Goal: Task Accomplishment & Management: Use online tool/utility

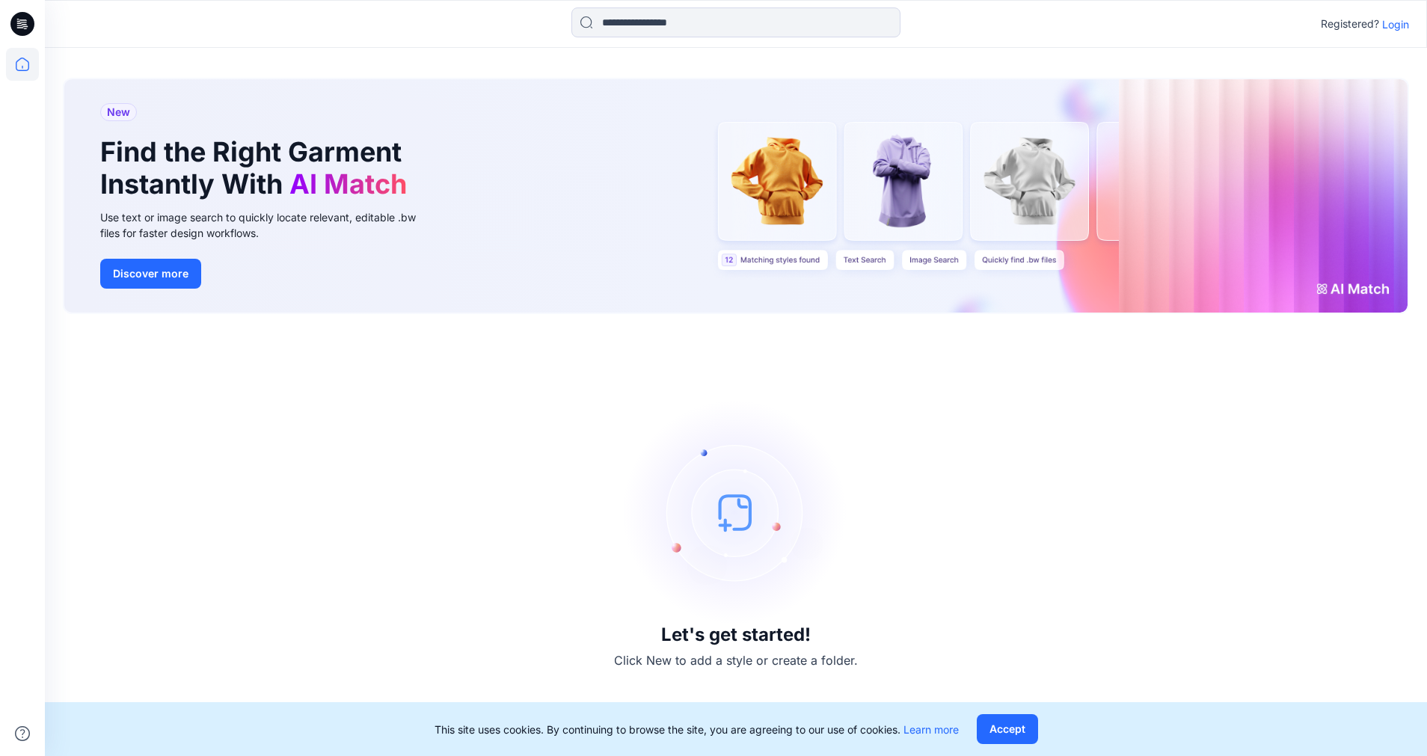
click at [1397, 30] on p "Login" at bounding box center [1395, 24] width 27 height 16
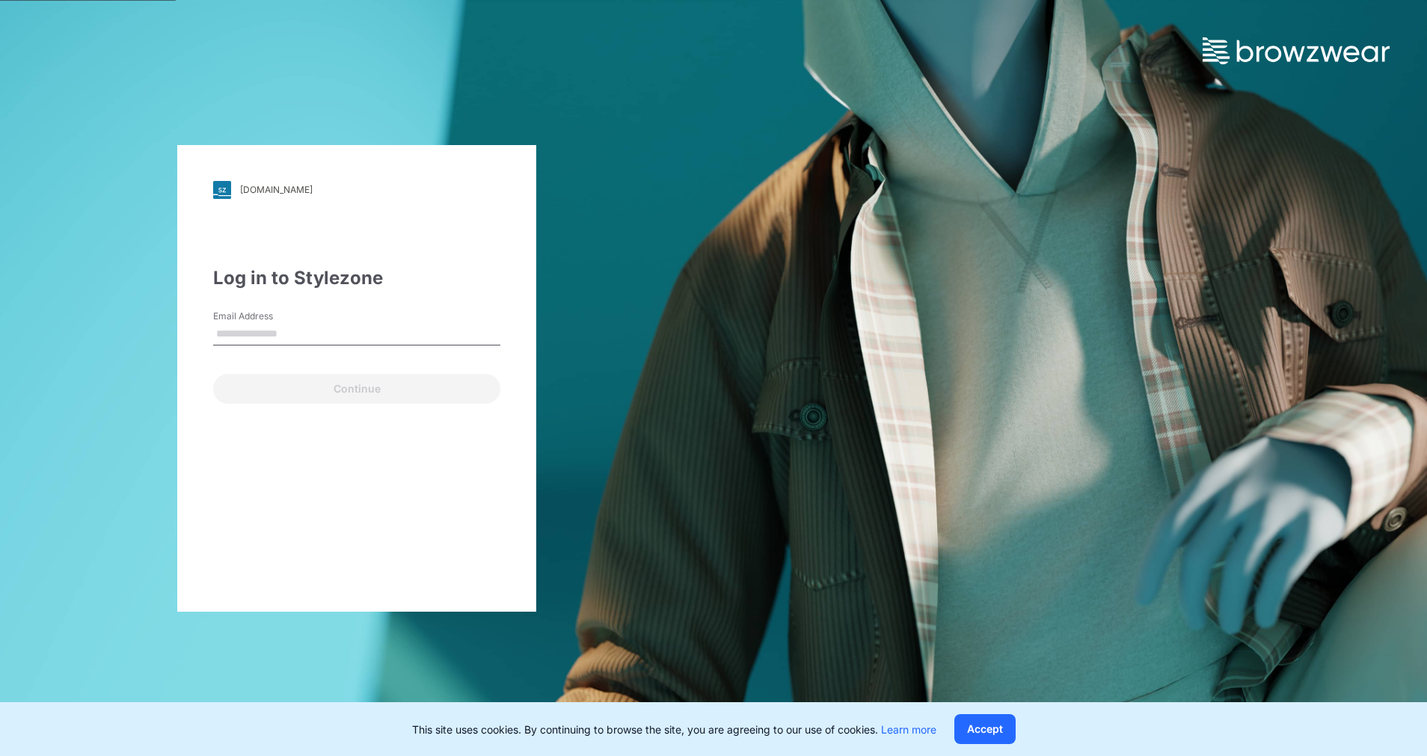
click at [307, 336] on input "Email Address" at bounding box center [356, 334] width 287 height 22
click at [346, 303] on div "Log in to Stylezone Email Address Continue" at bounding box center [356, 334] width 287 height 139
click at [348, 341] on input "Email Address" at bounding box center [356, 334] width 287 height 22
type input "**********"
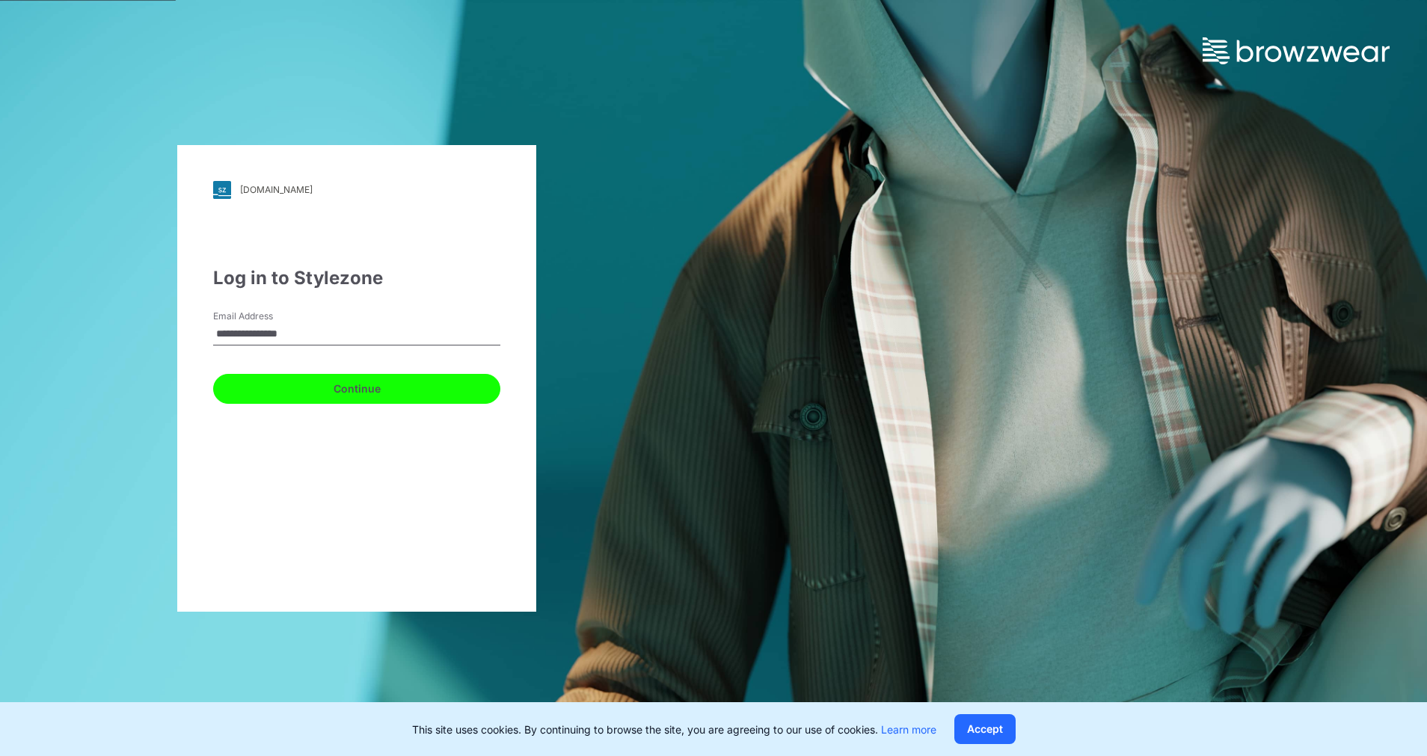
click at [350, 394] on button "Continue" at bounding box center [356, 389] width 287 height 30
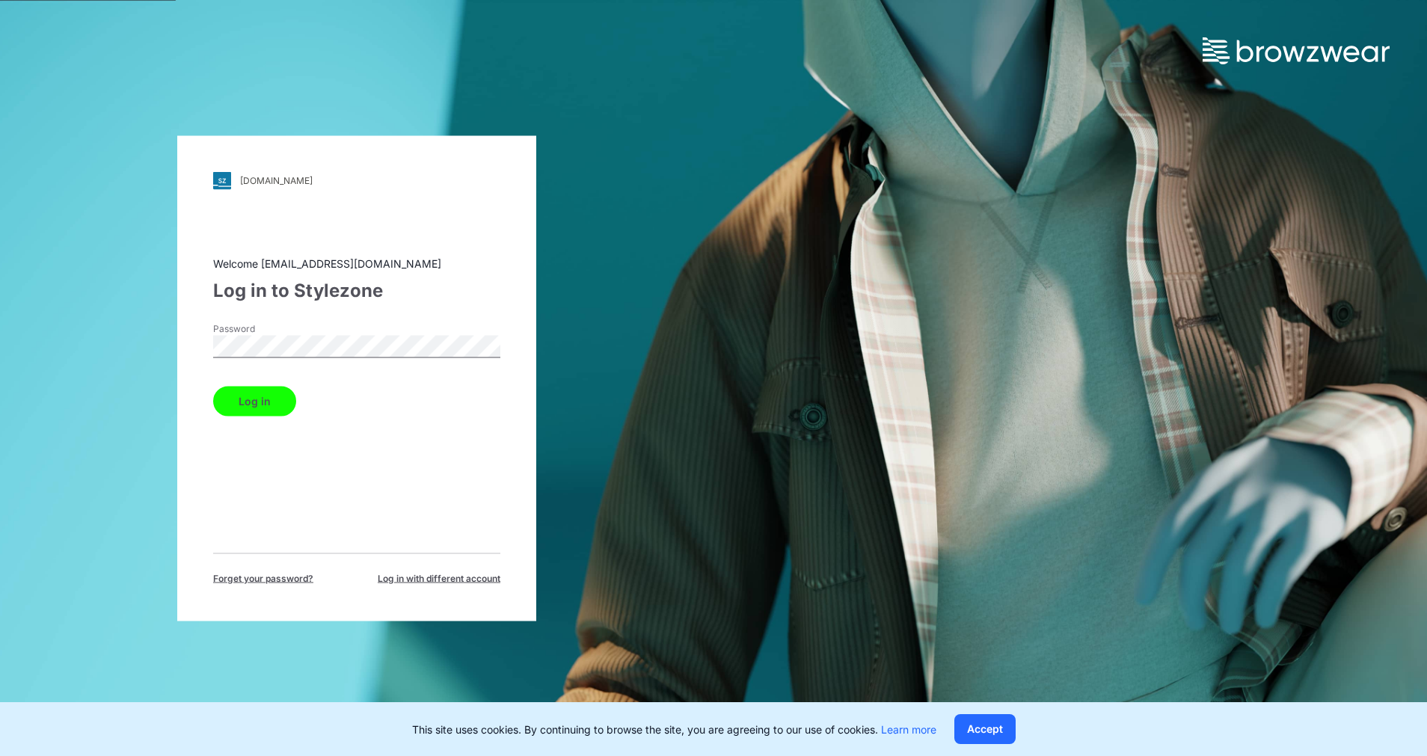
click at [249, 406] on button "Log in" at bounding box center [254, 401] width 83 height 30
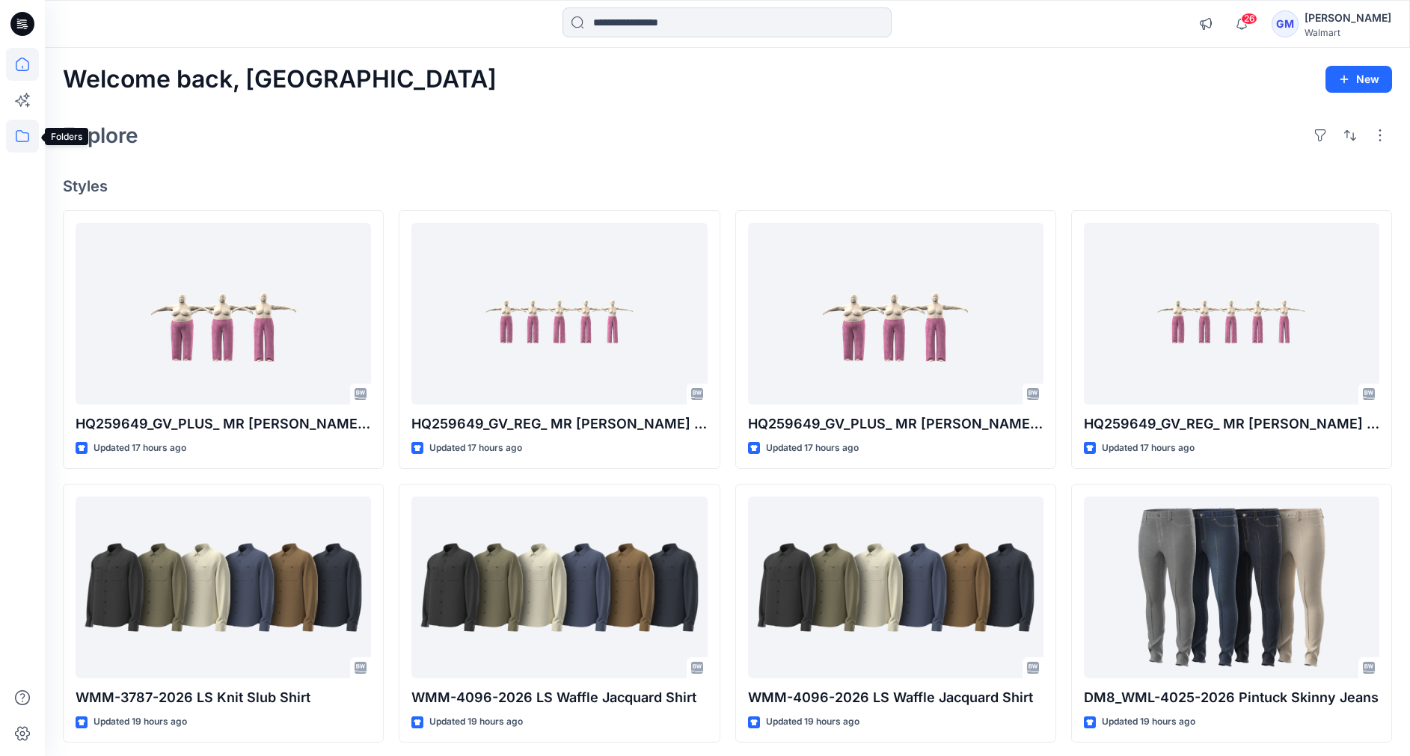
click at [19, 143] on icon at bounding box center [22, 136] width 33 height 33
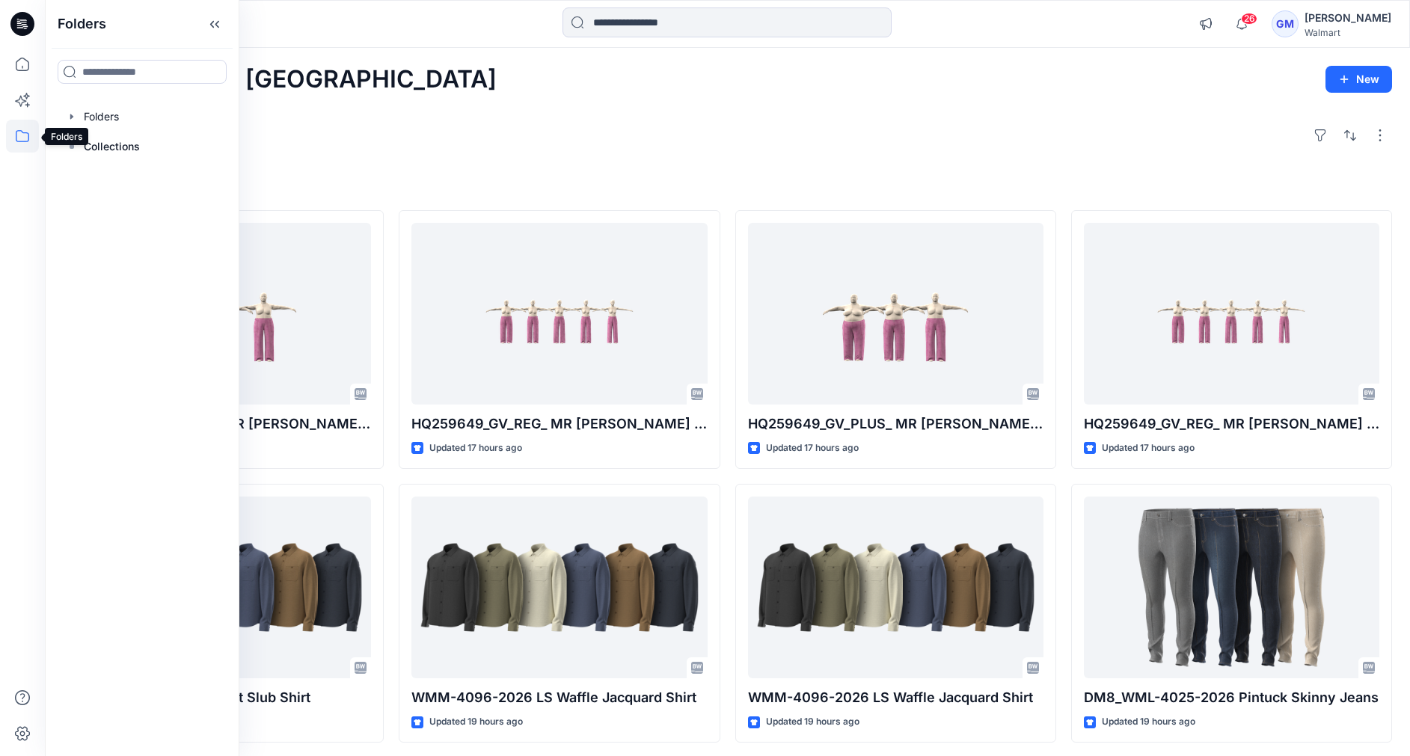
click at [22, 134] on icon at bounding box center [22, 136] width 33 height 33
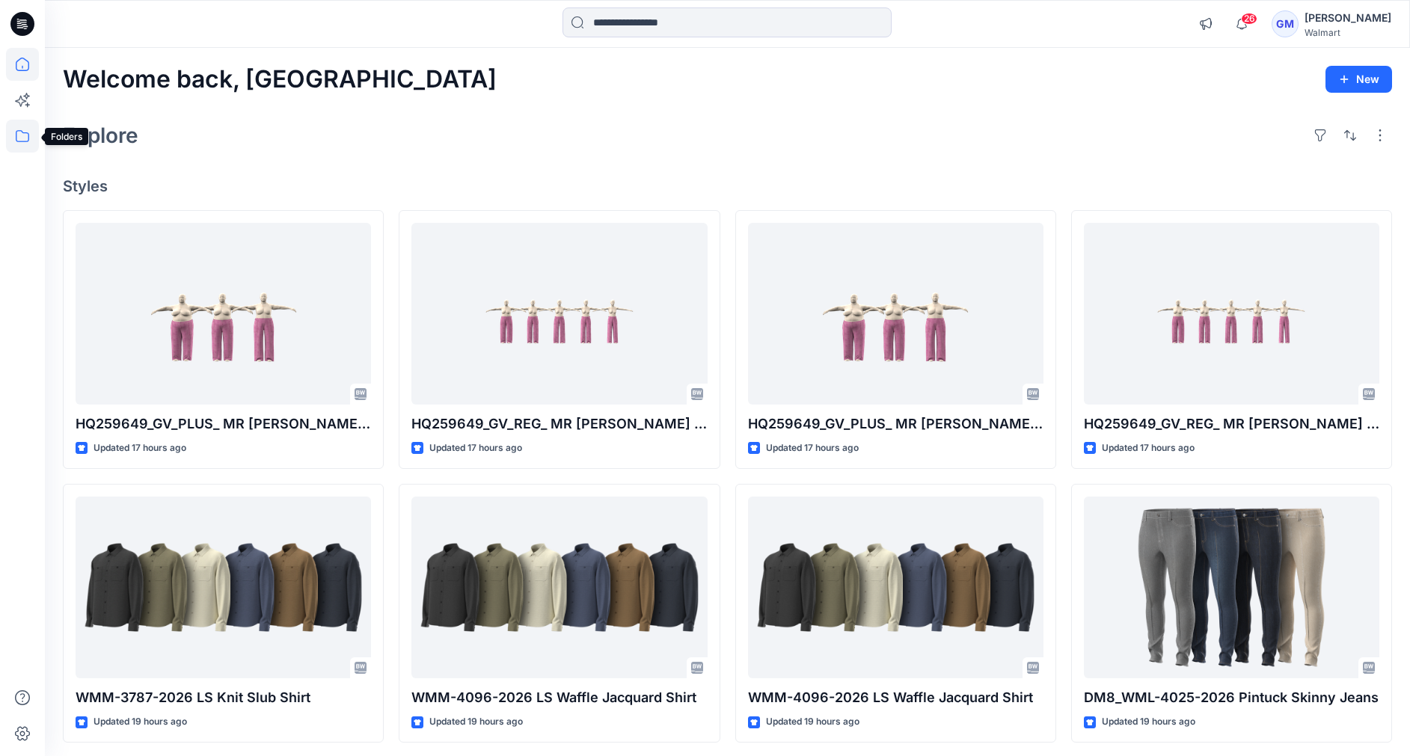
click at [22, 133] on icon at bounding box center [22, 136] width 33 height 33
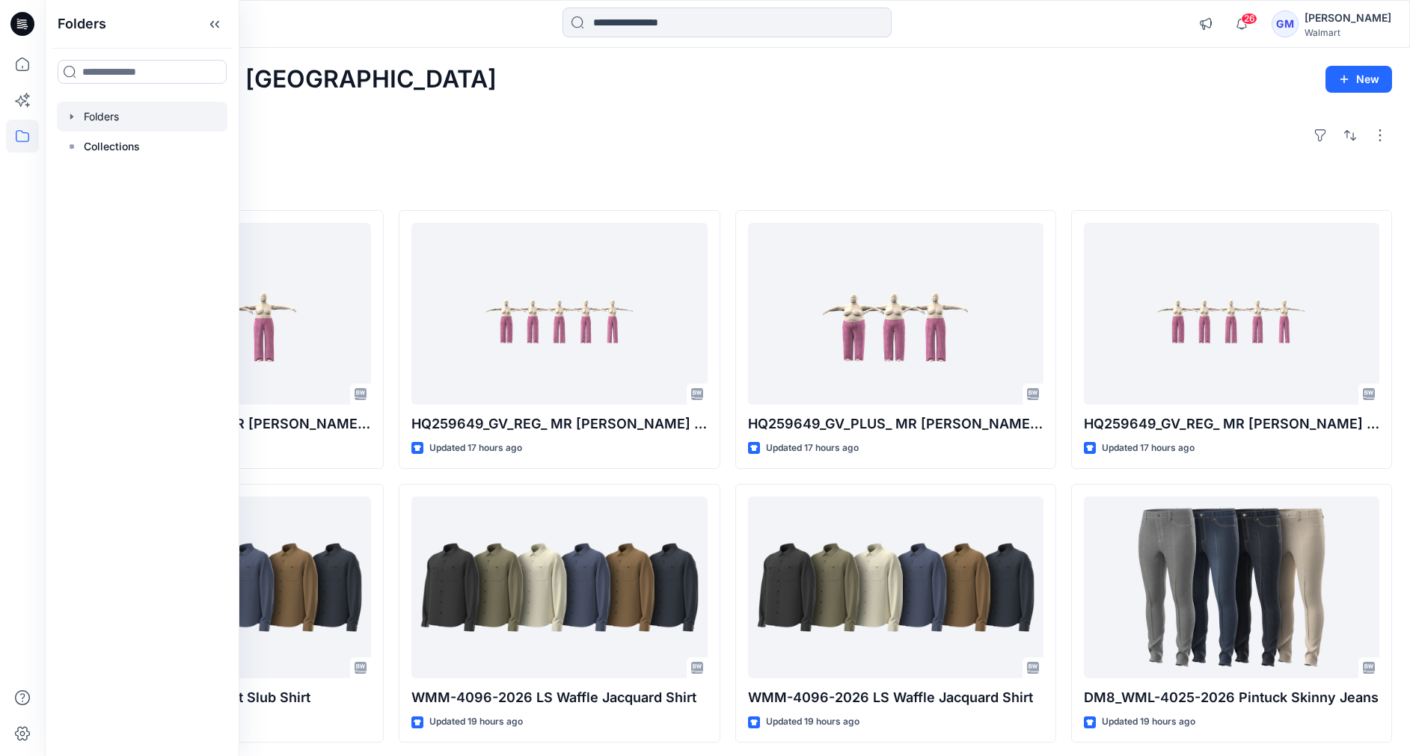
click at [130, 114] on div at bounding box center [142, 117] width 171 height 30
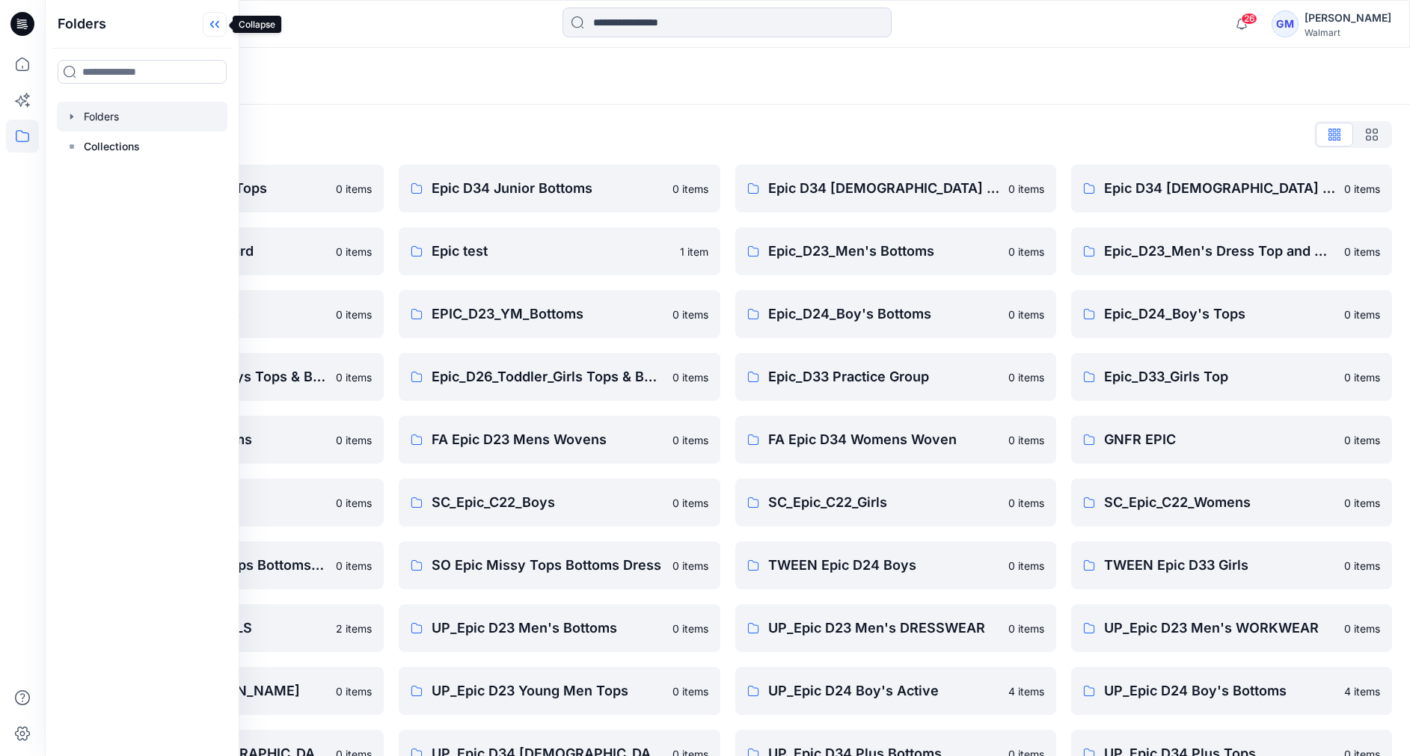
click at [211, 33] on icon at bounding box center [215, 24] width 24 height 25
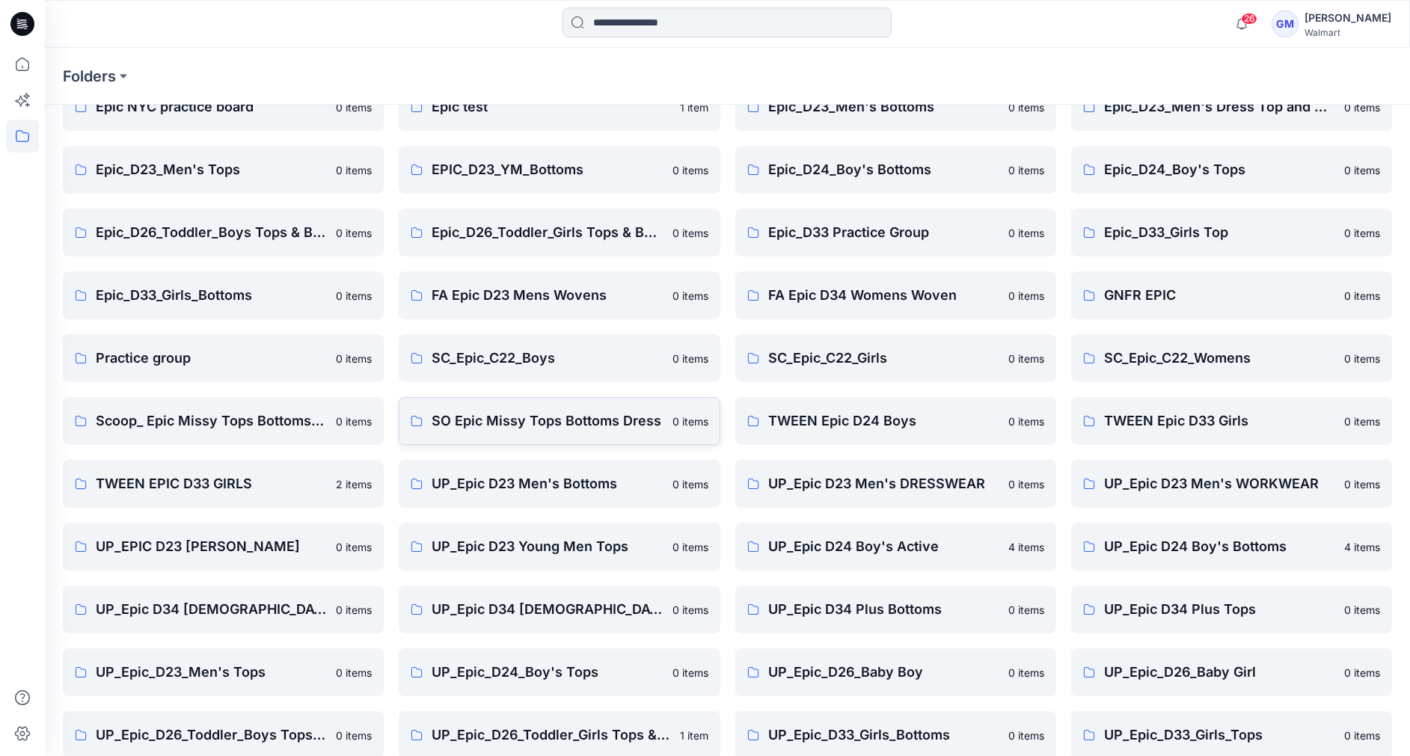
scroll to position [228, 0]
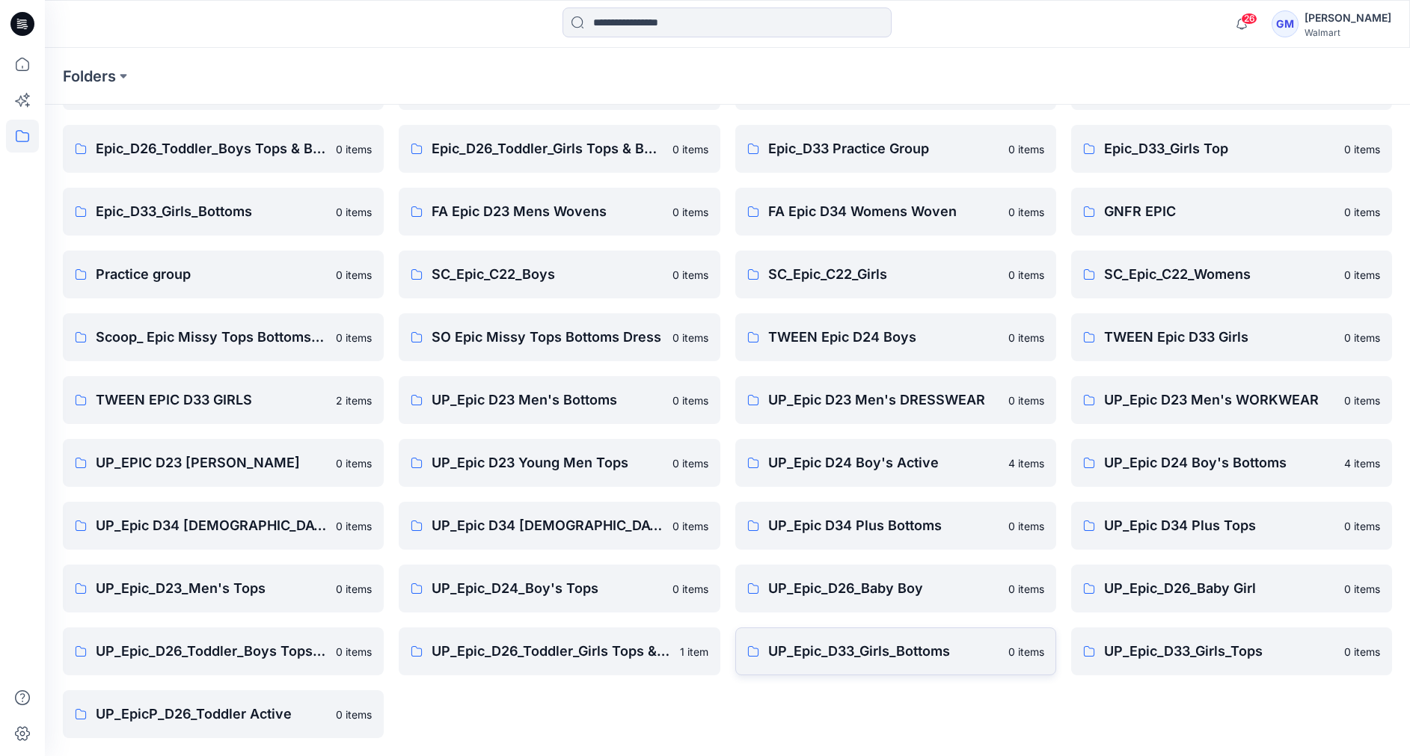
click at [864, 658] on p "UP_Epic_D33_Girls_Bottoms" at bounding box center [883, 651] width 231 height 21
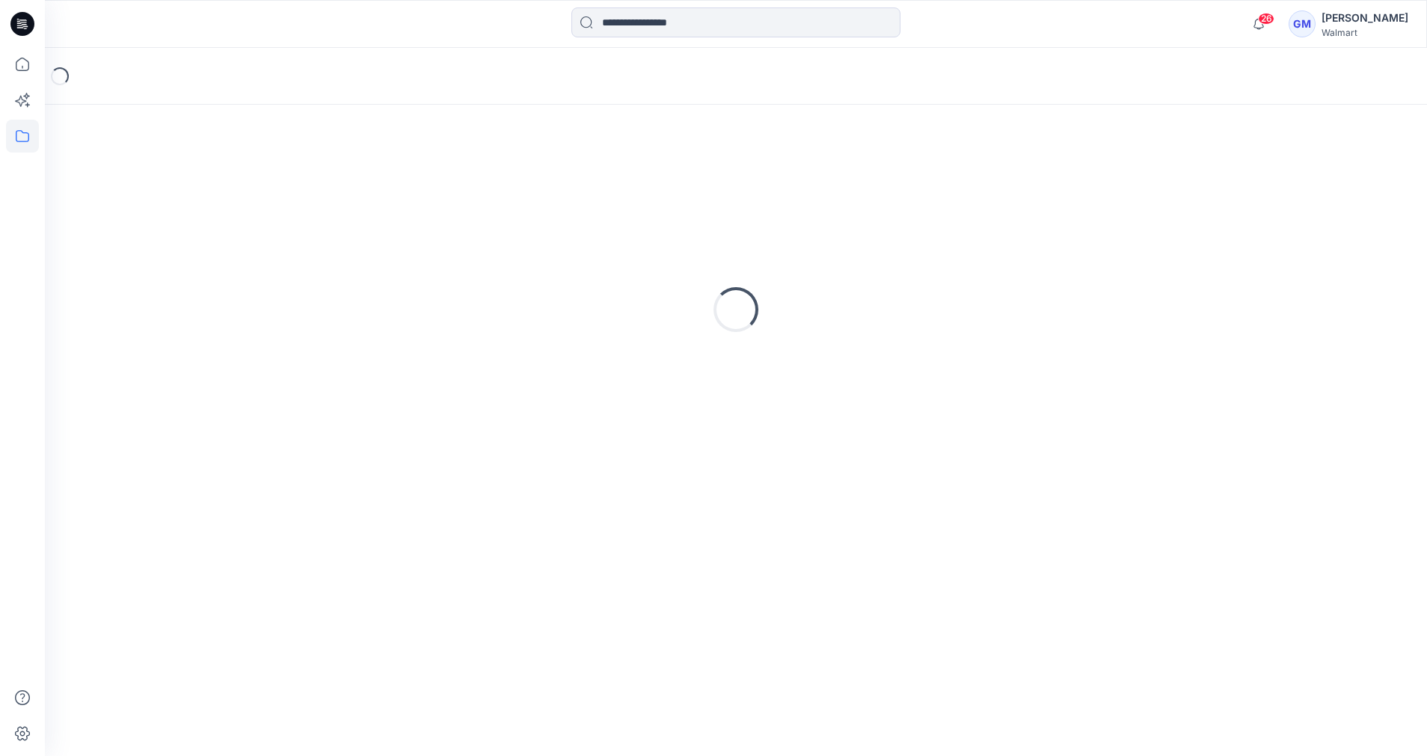
click at [864, 658] on div "Loading..." at bounding box center [736, 430] width 1382 height 651
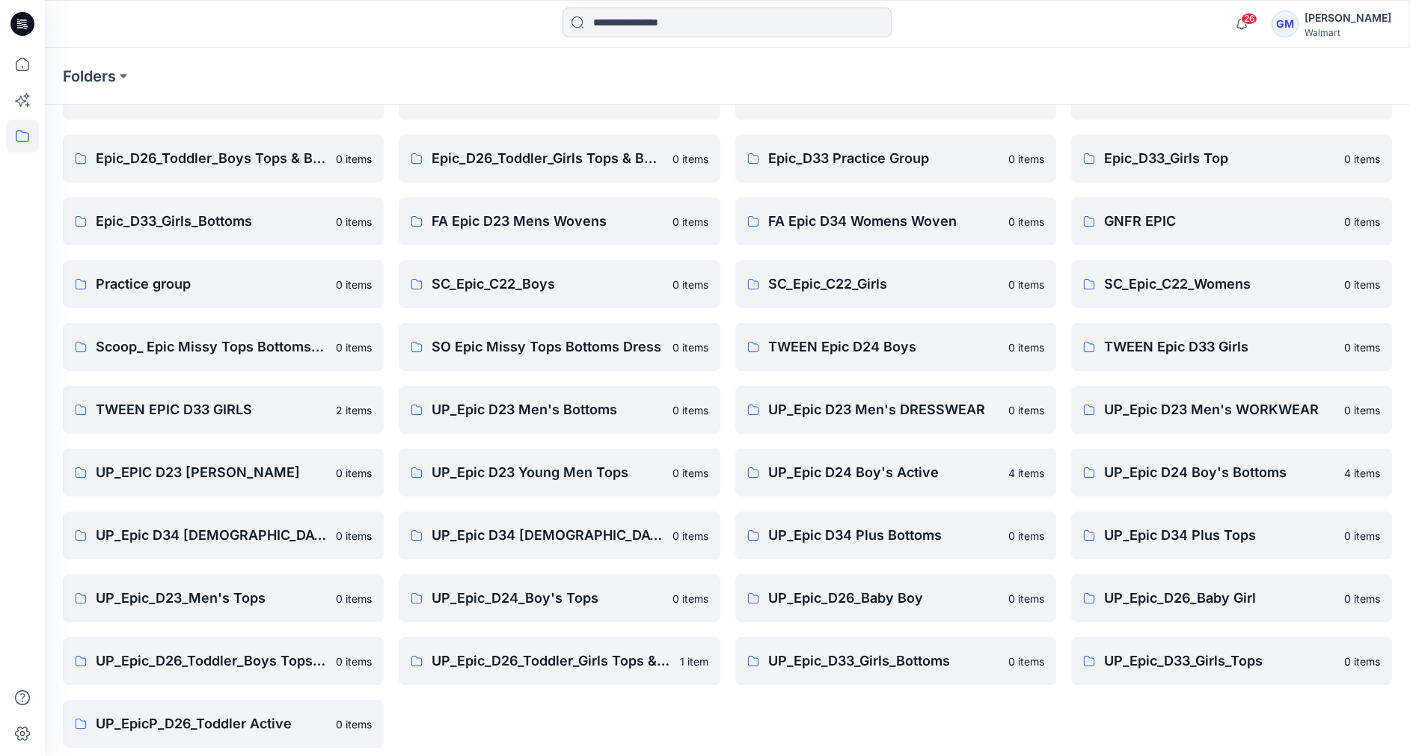
scroll to position [224, 0]
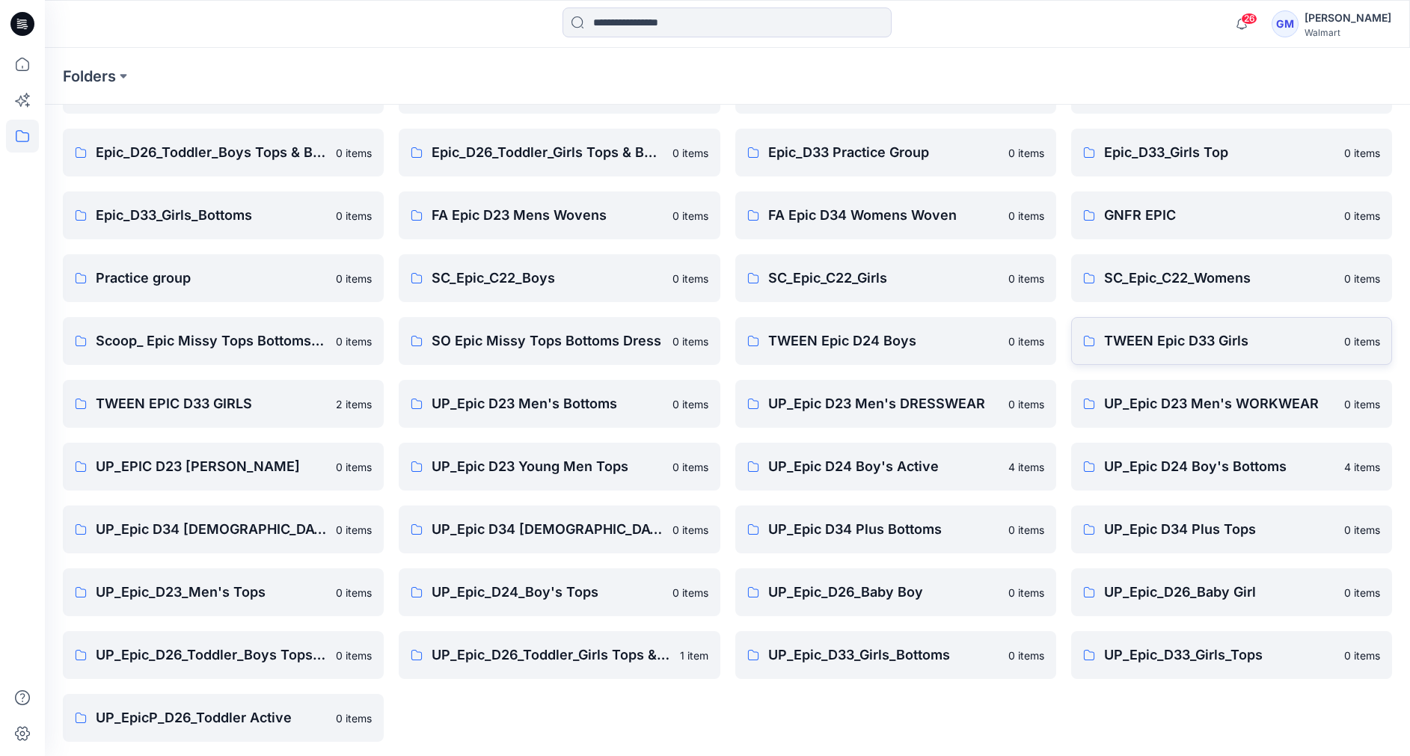
click at [1230, 346] on p "TWEEN Epic D33 Girls" at bounding box center [1219, 341] width 231 height 21
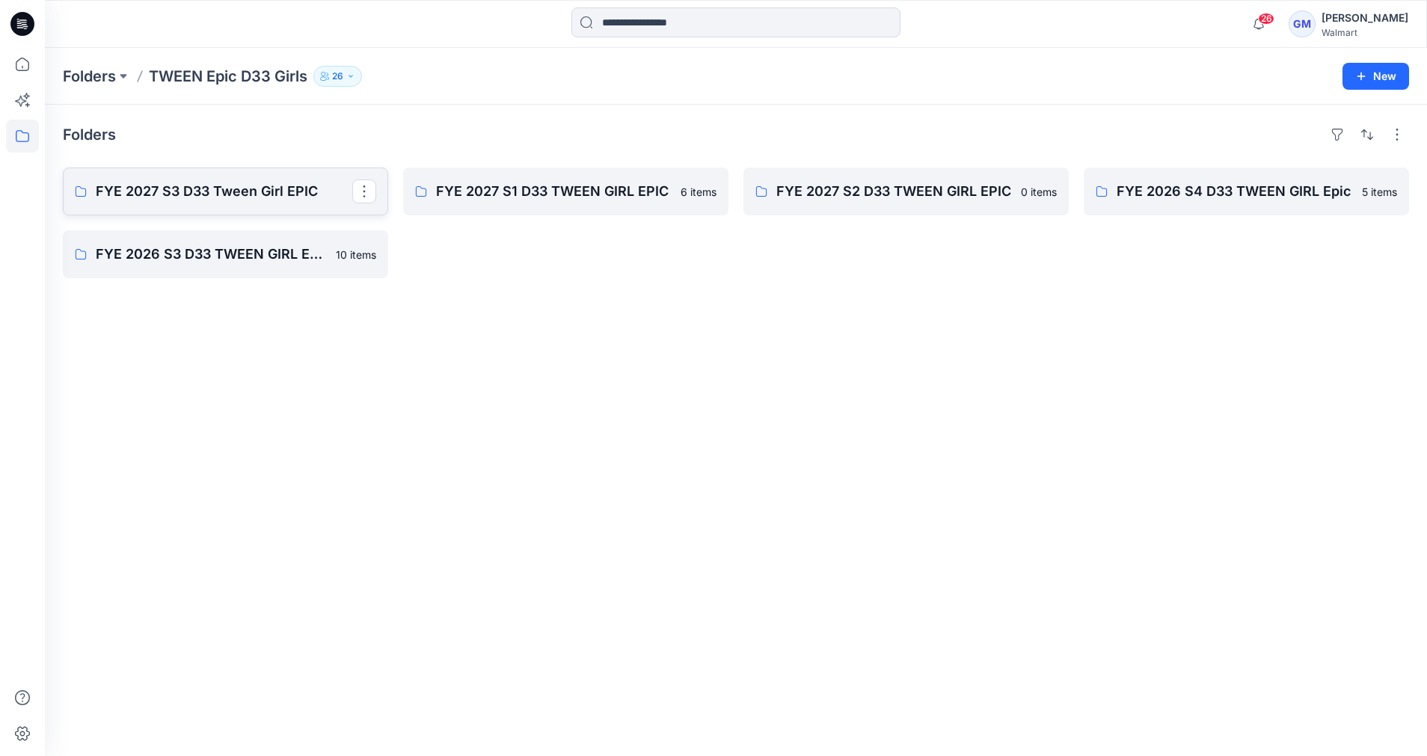
click at [195, 191] on p "FYE 2027 S3 D33 Tween Girl EPIC" at bounding box center [224, 191] width 257 height 21
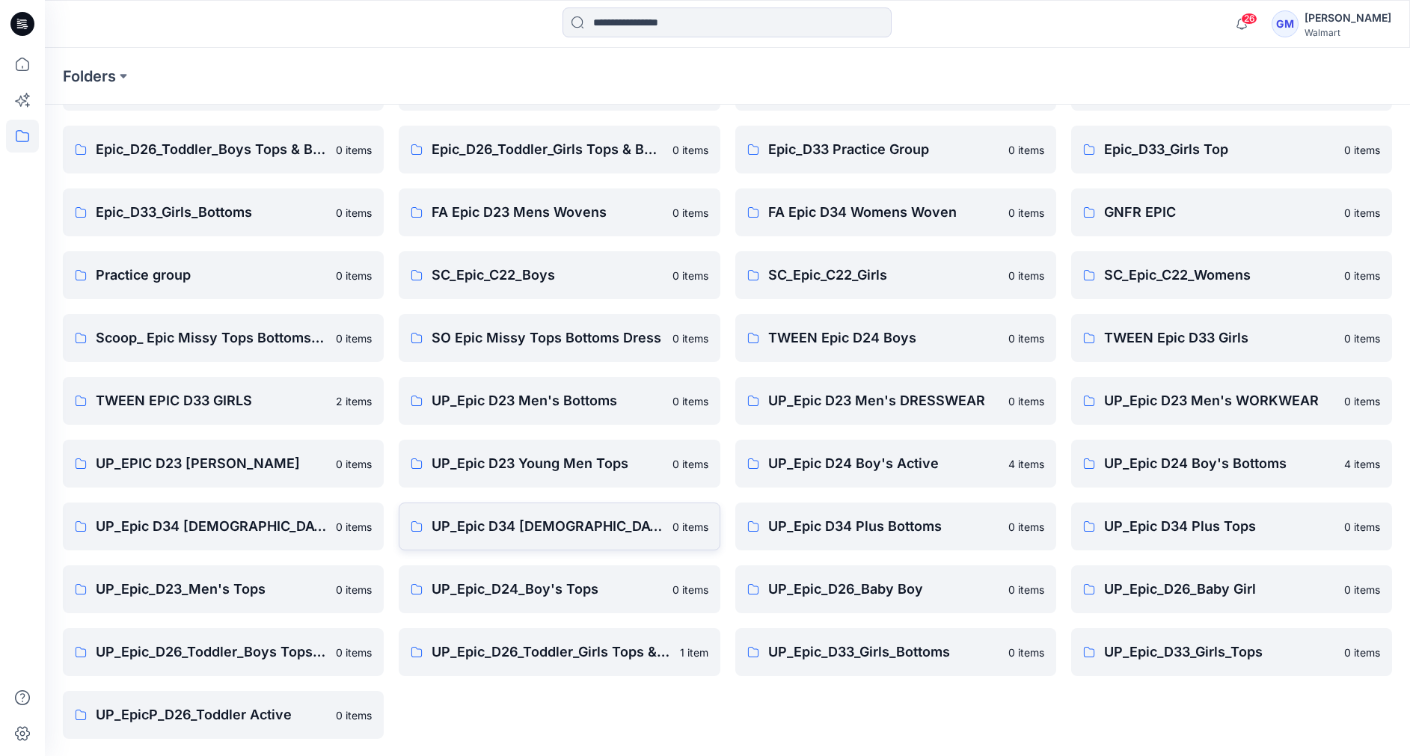
scroll to position [228, 0]
click at [236, 403] on p "TWEEN EPIC D33 GIRLS" at bounding box center [211, 400] width 231 height 21
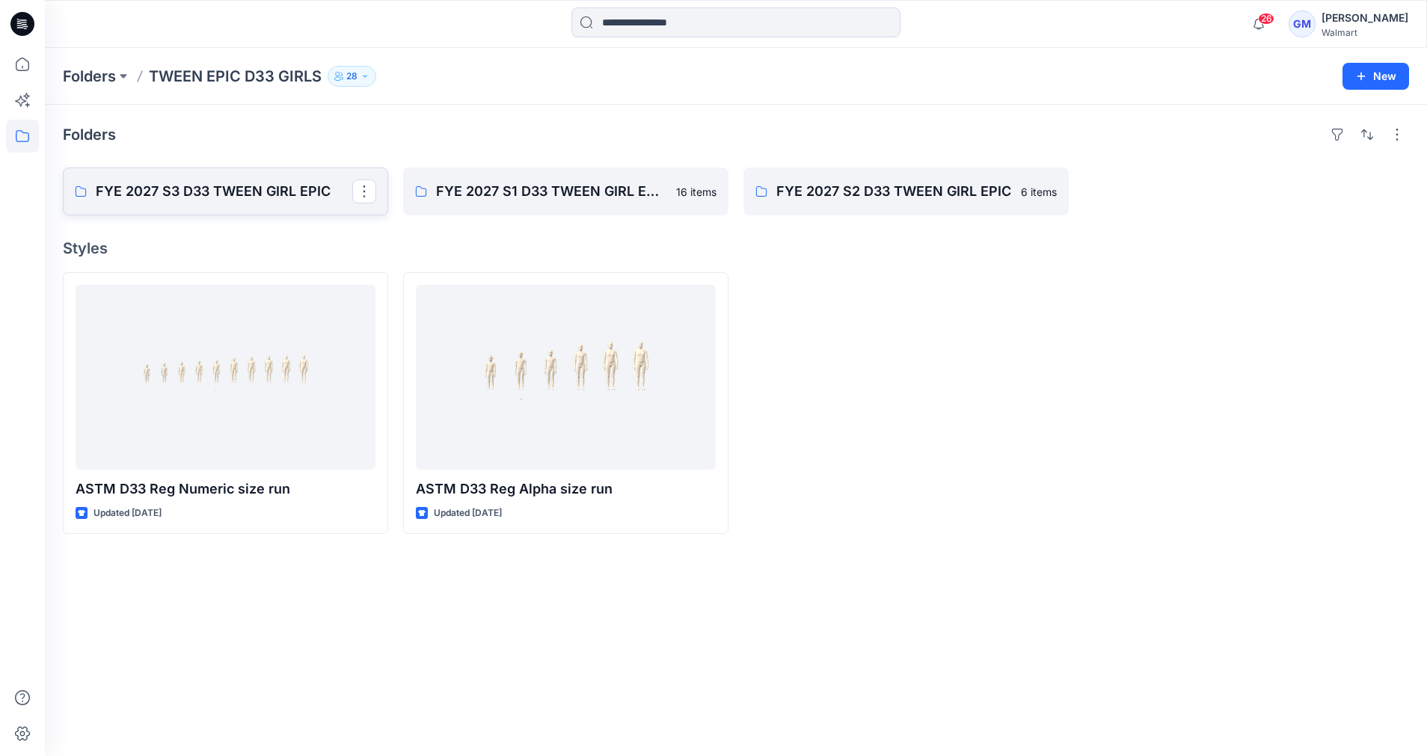
click at [281, 184] on p "FYE 2027 S3 D33 TWEEN GIRL EPIC" at bounding box center [224, 191] width 257 height 21
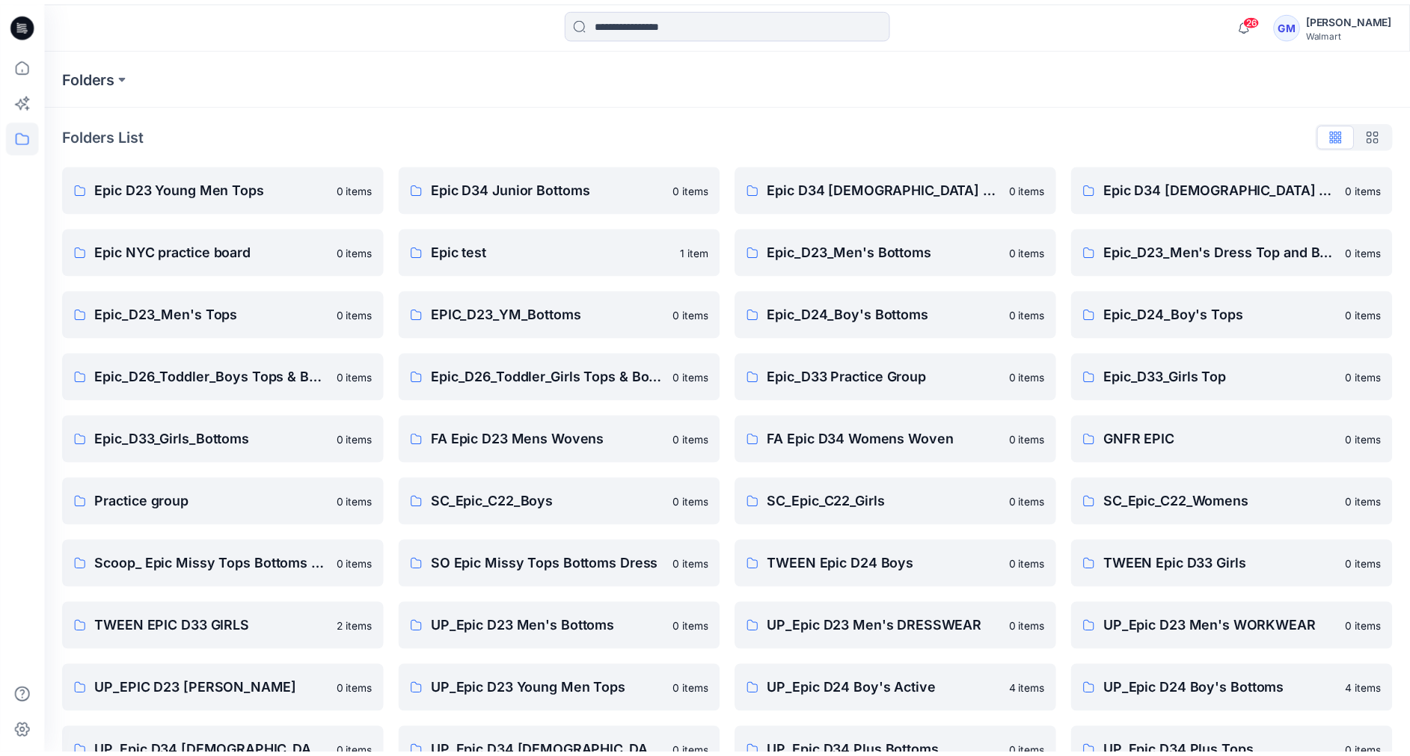
scroll to position [228, 0]
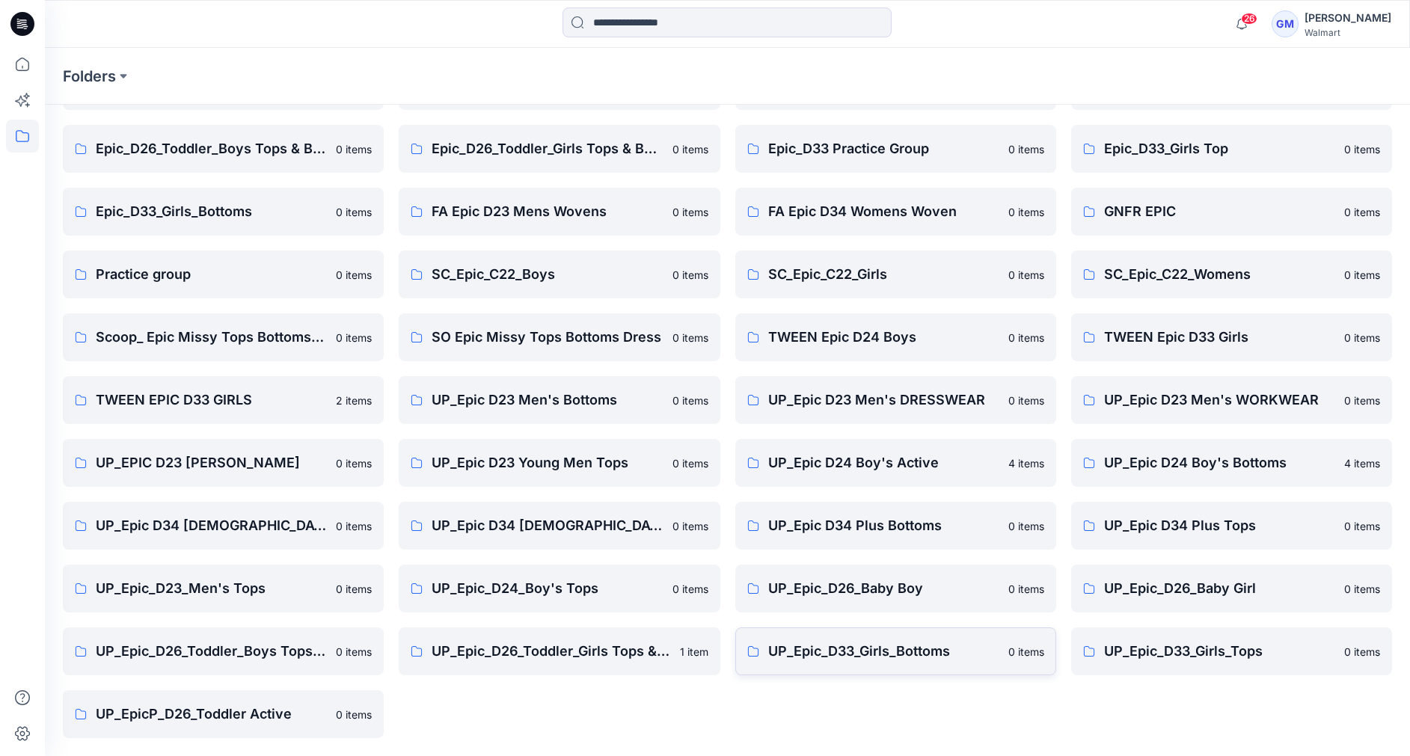
click at [850, 655] on p "UP_Epic_D33_Girls_Bottoms" at bounding box center [883, 651] width 231 height 21
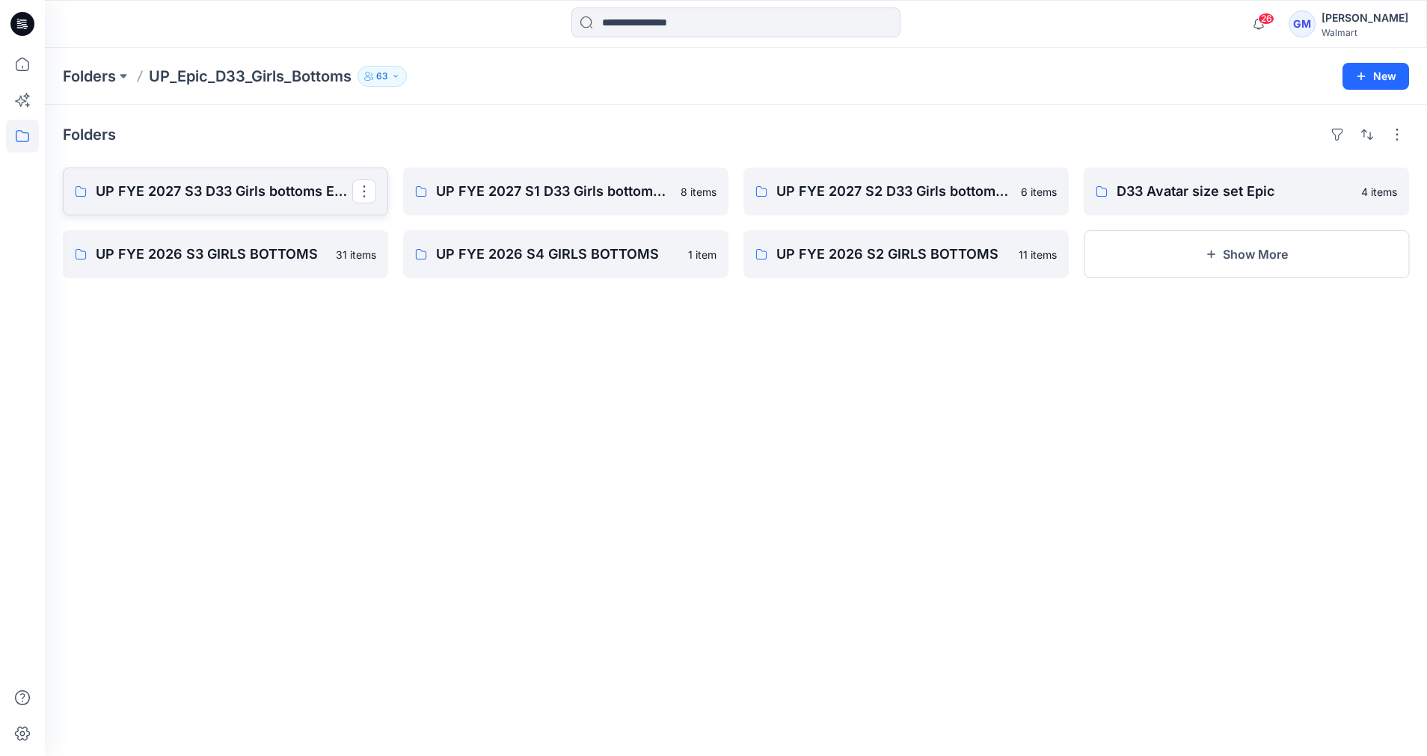
click at [254, 196] on p "UP FYE 2027 S3 D33 Girls bottoms Epic" at bounding box center [224, 191] width 257 height 21
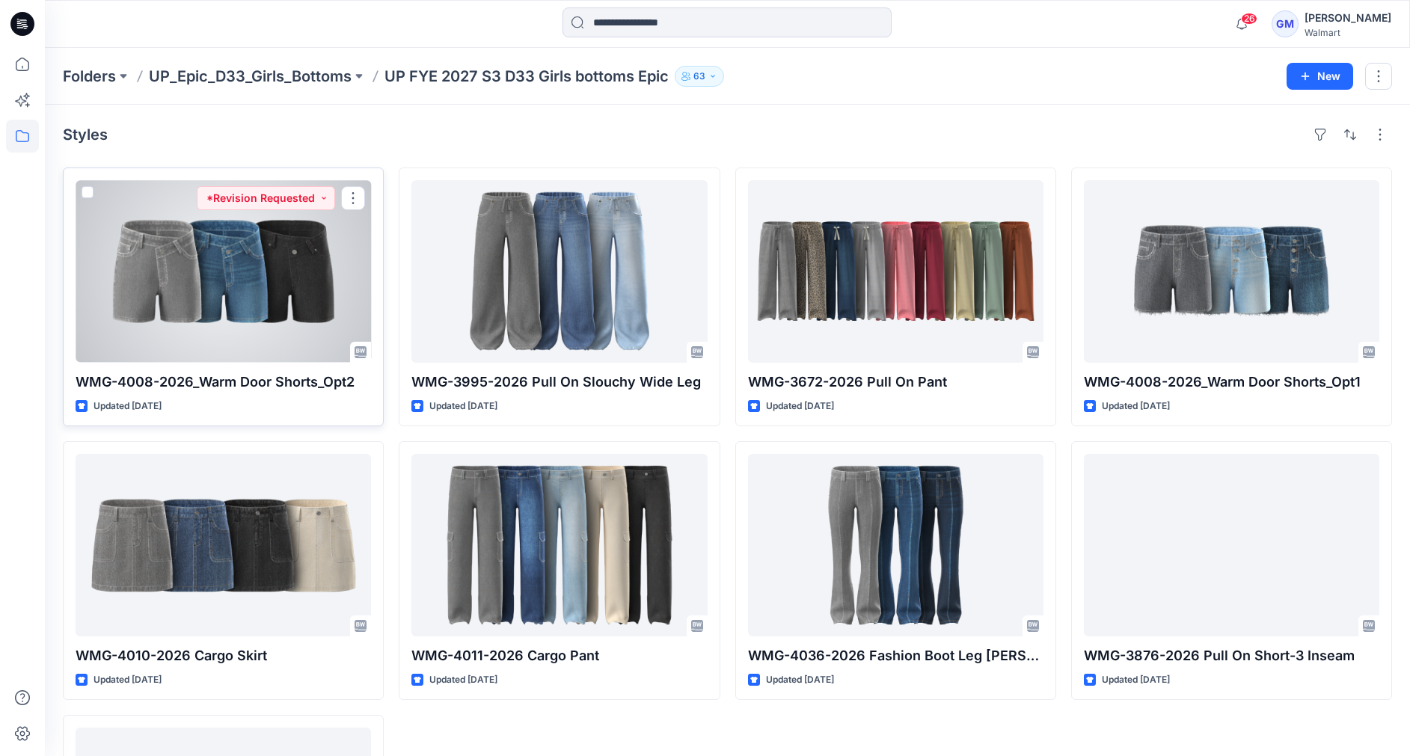
click at [244, 259] on div at bounding box center [223, 271] width 295 height 182
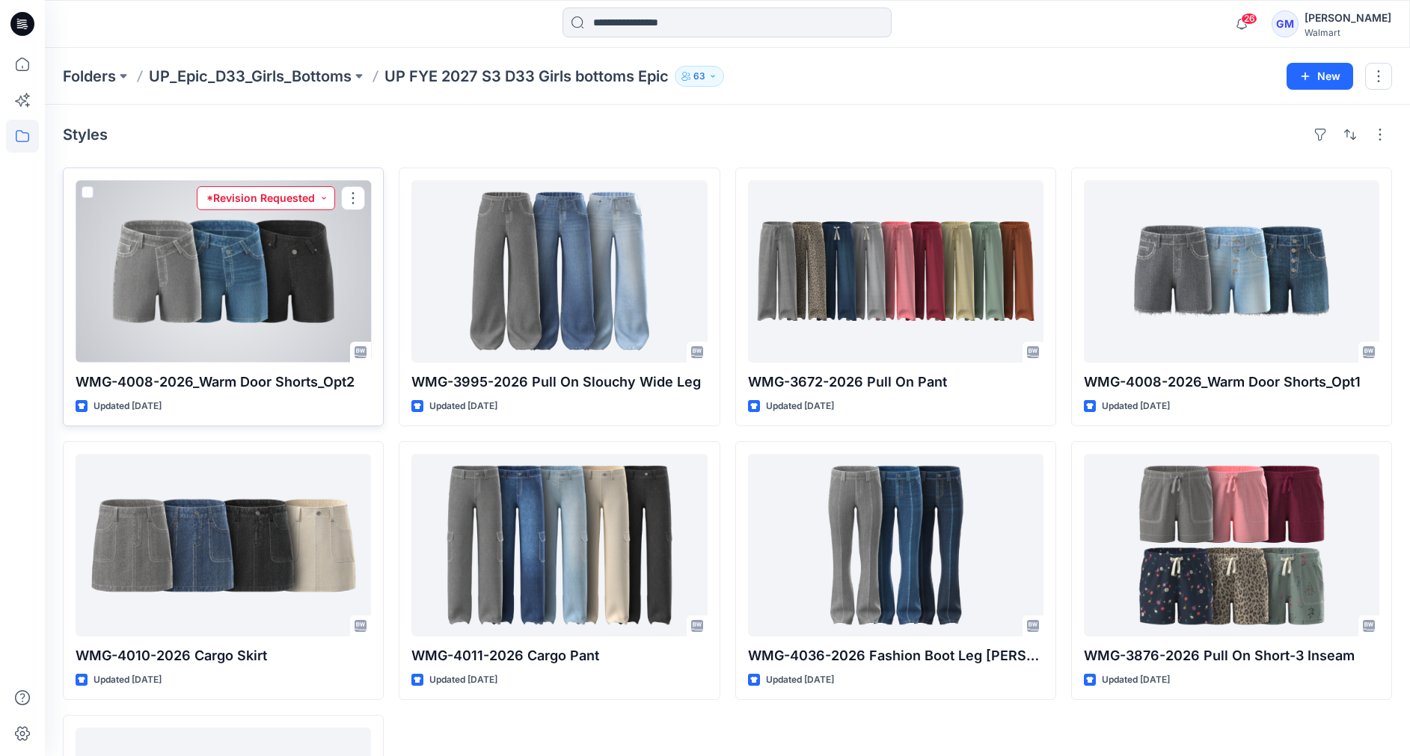
drag, startPoint x: 251, startPoint y: 203, endPoint x: 267, endPoint y: 205, distance: 16.6
click at [251, 203] on button "*Revision Requested" at bounding box center [266, 198] width 138 height 24
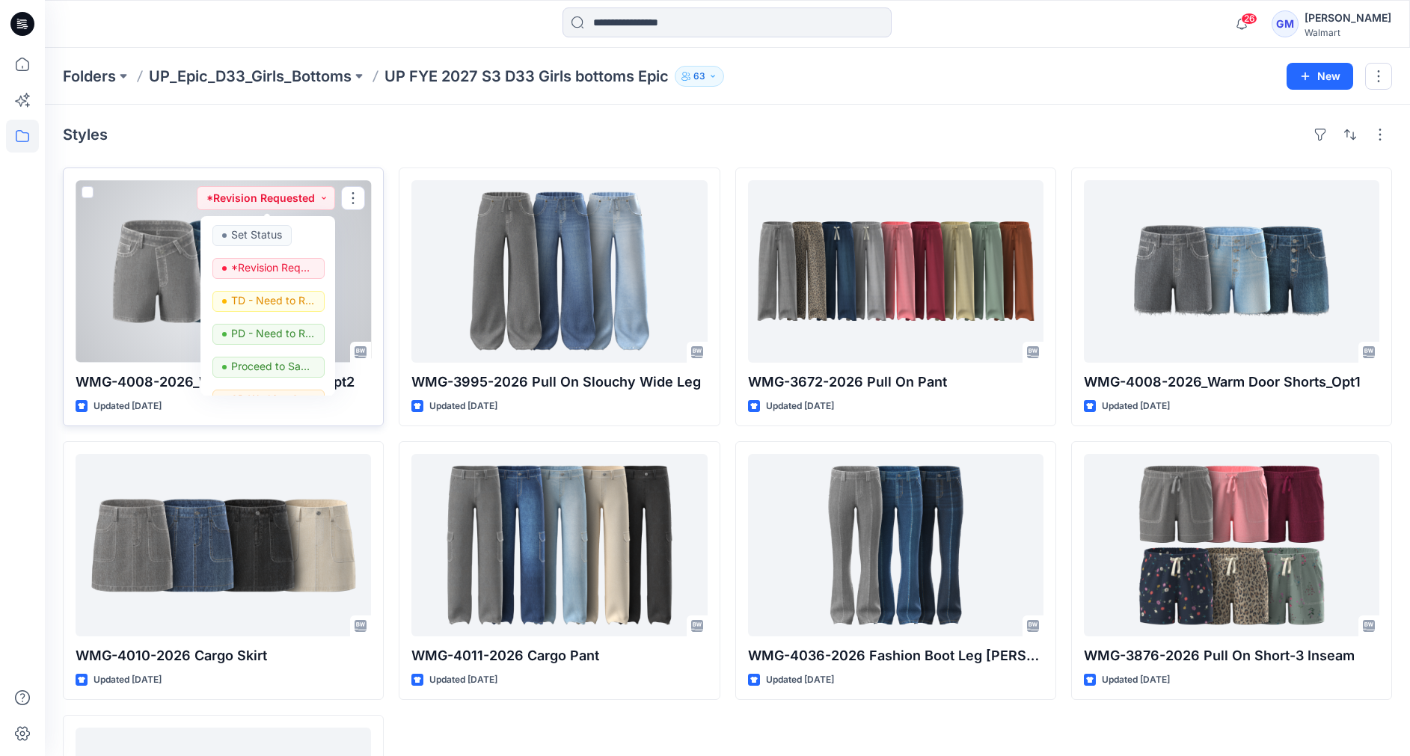
click at [165, 245] on div at bounding box center [223, 271] width 295 height 182
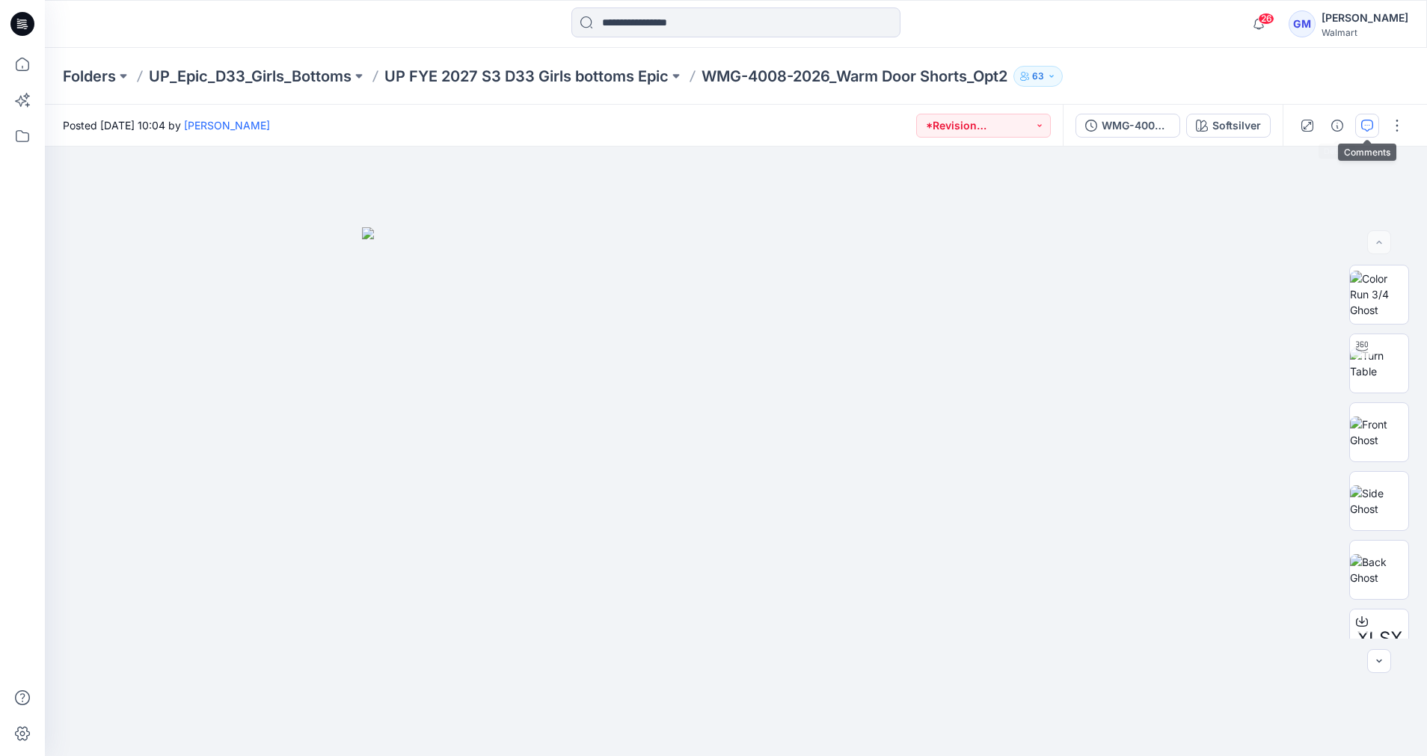
click at [1374, 128] on button "button" at bounding box center [1367, 126] width 24 height 24
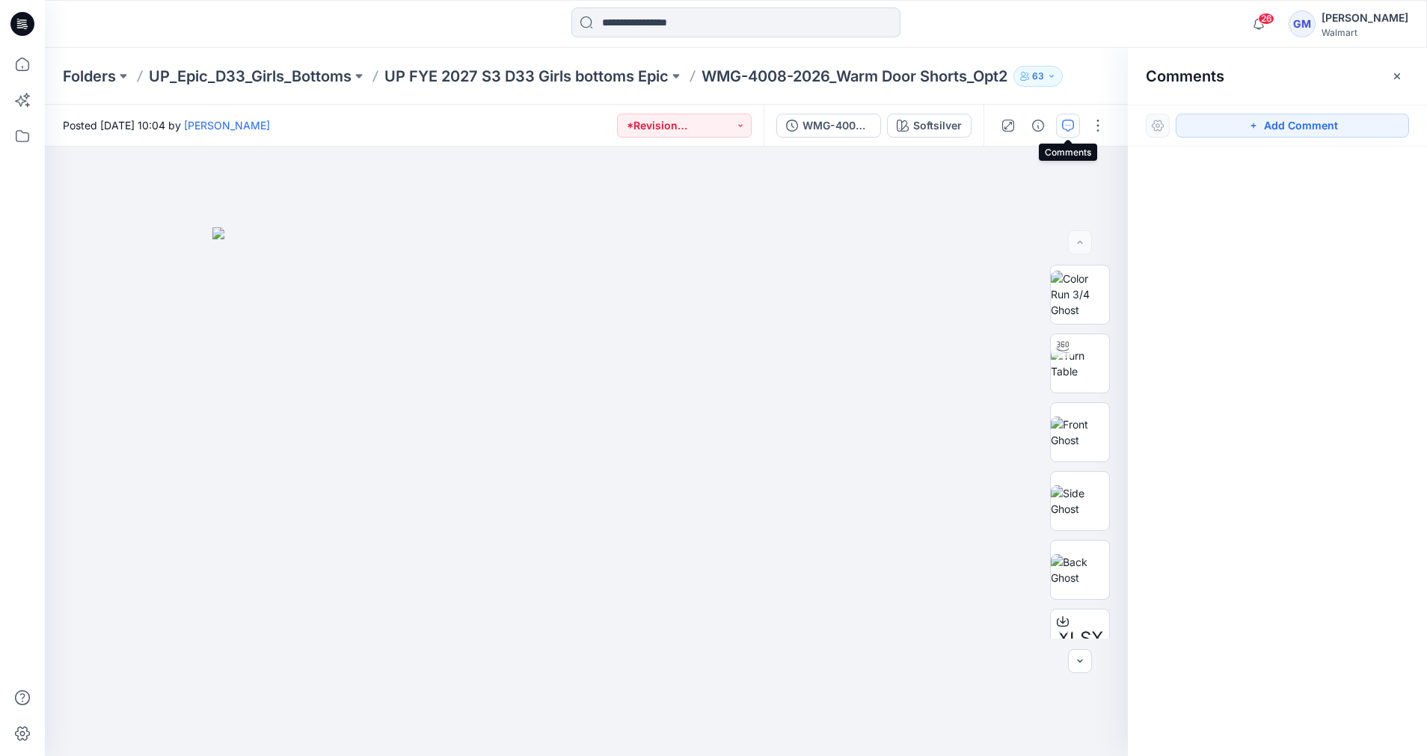
click at [1066, 128] on icon "button" at bounding box center [1068, 126] width 12 height 12
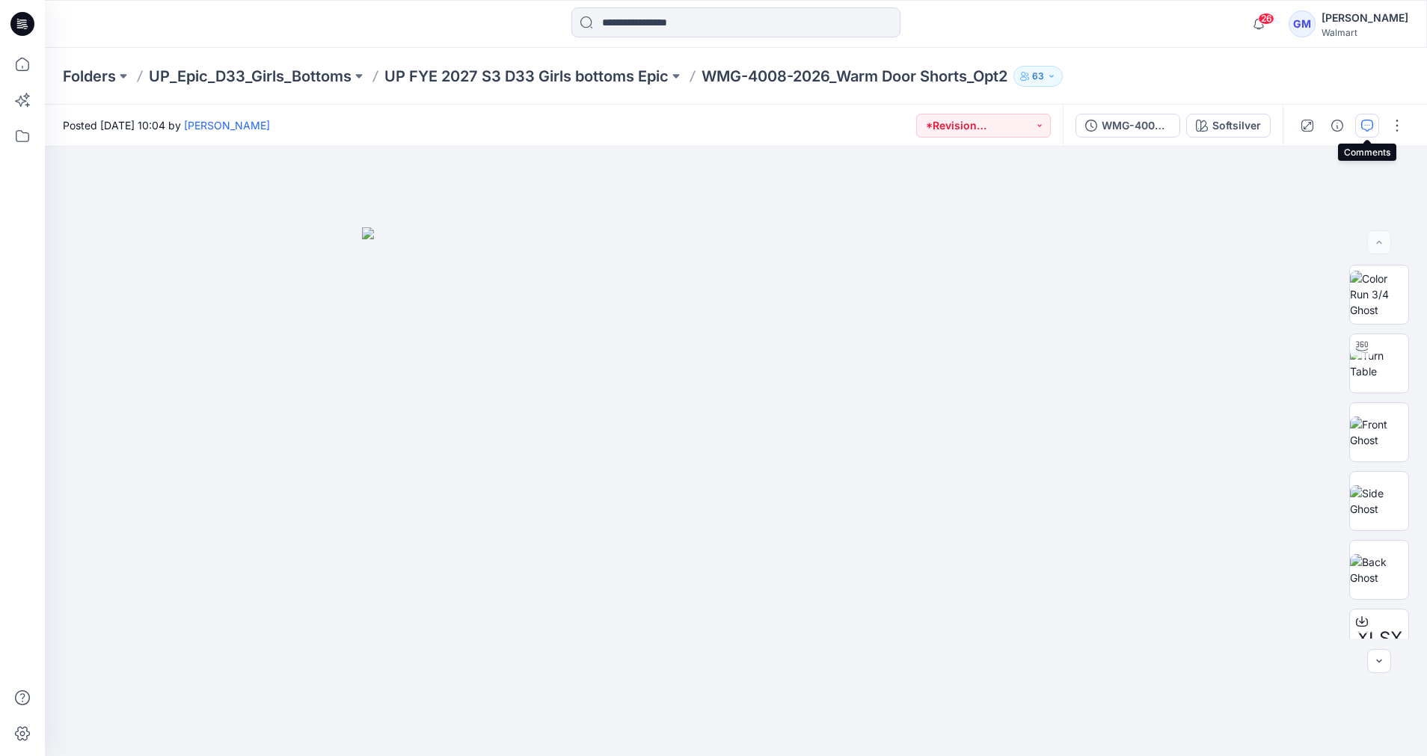
click at [1371, 125] on icon "button" at bounding box center [1367, 126] width 12 height 12
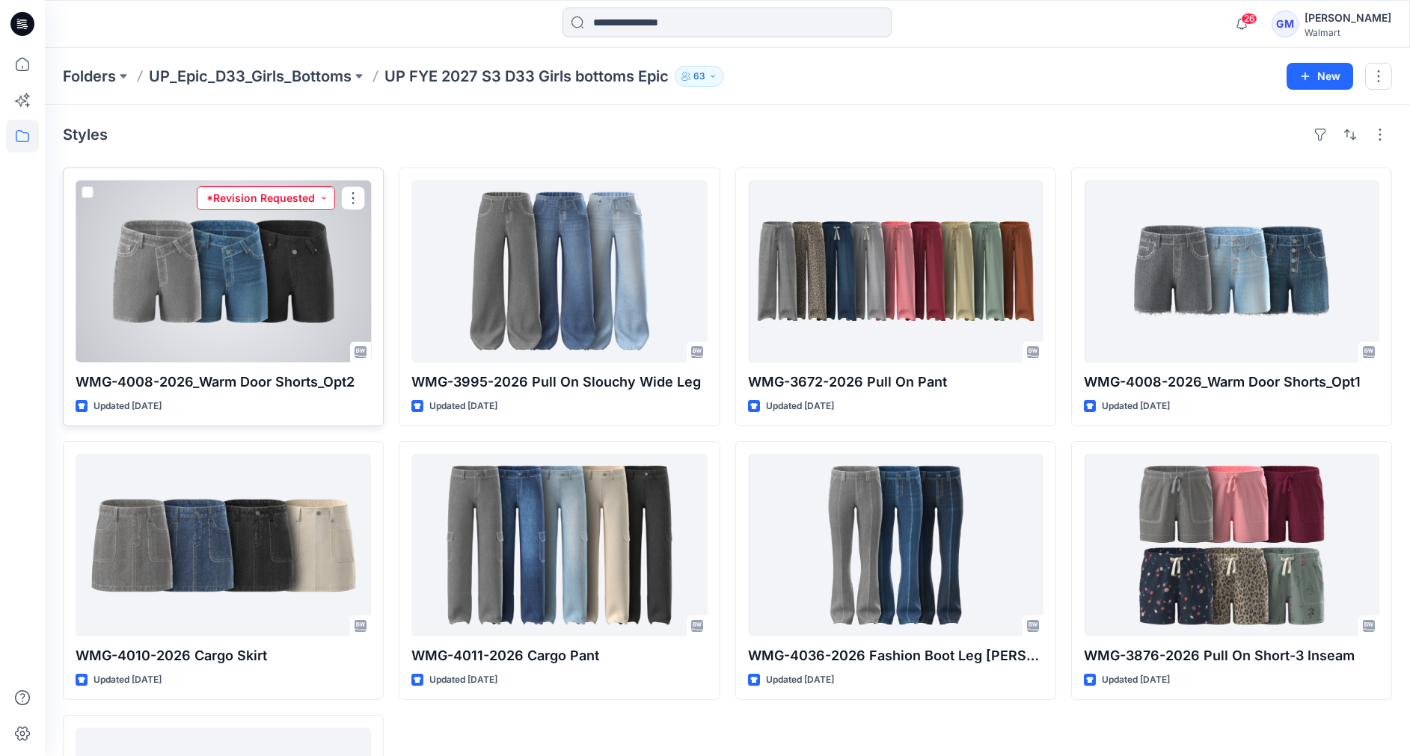
click at [280, 202] on button "*Revision Requested" at bounding box center [266, 198] width 138 height 24
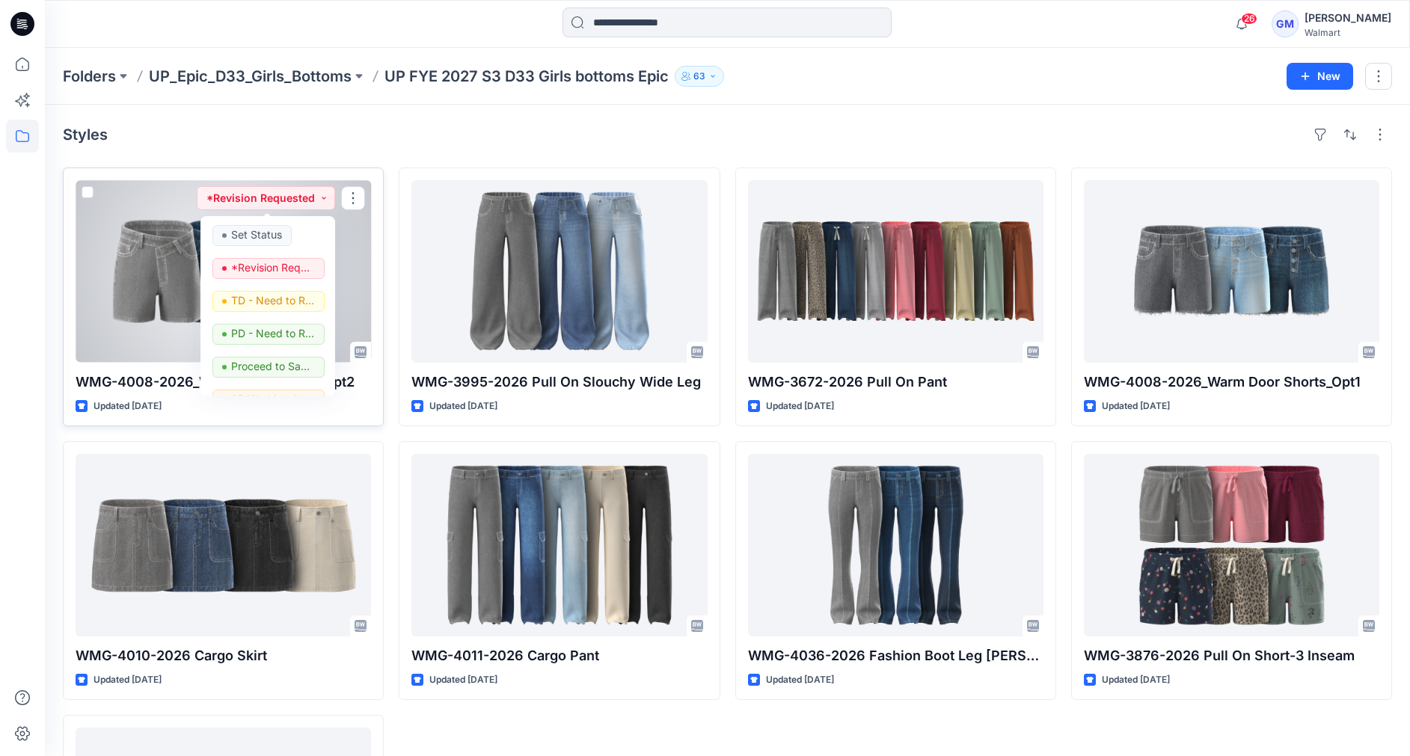
click at [133, 255] on div at bounding box center [223, 271] width 295 height 182
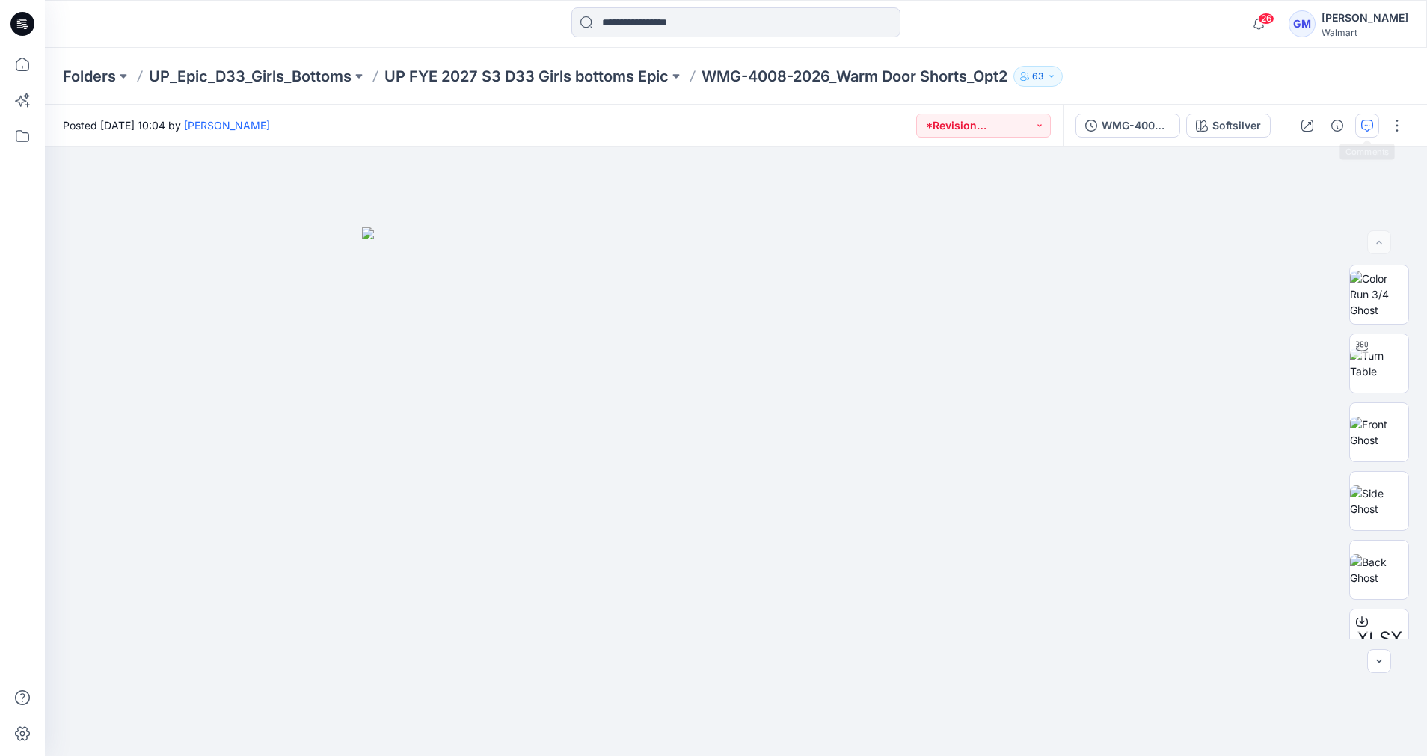
click at [1355, 126] on button "button" at bounding box center [1367, 126] width 24 height 24
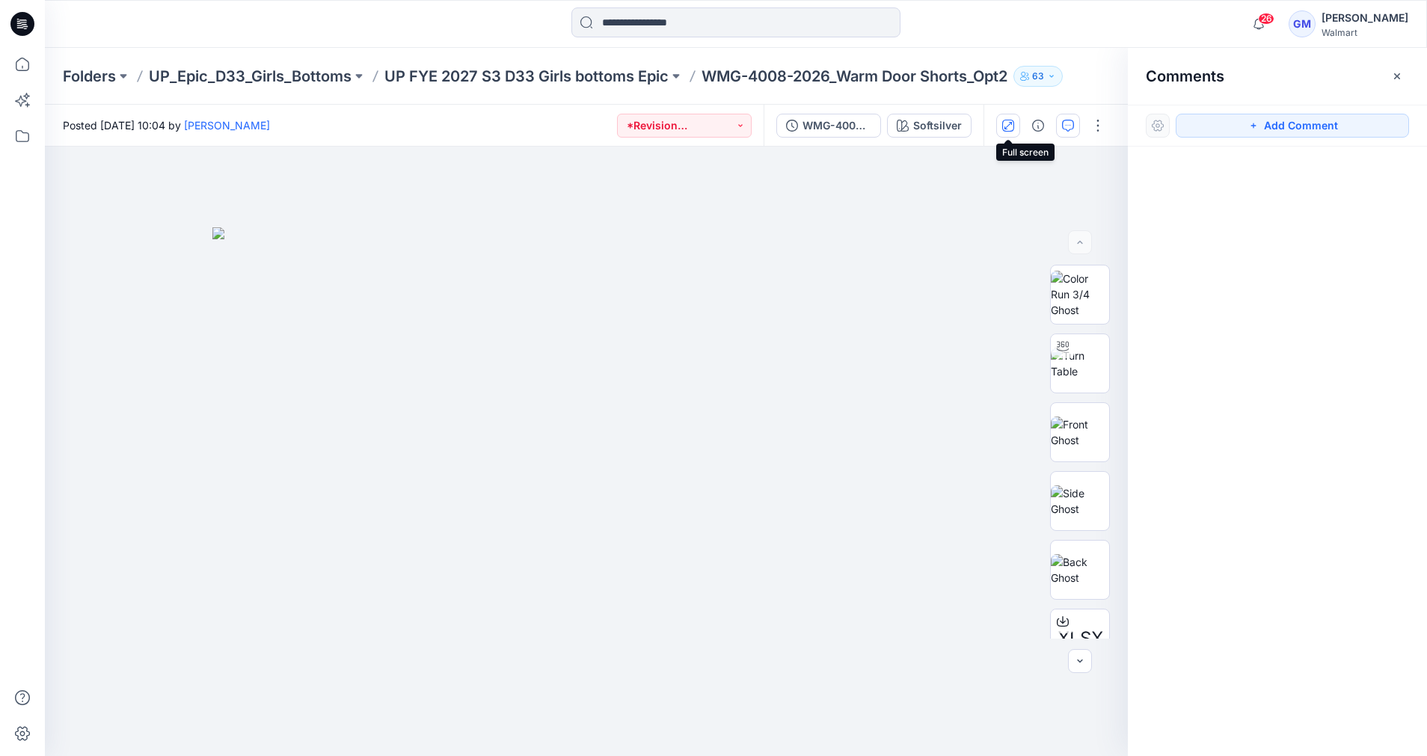
click at [1014, 123] on button "button" at bounding box center [1008, 126] width 24 height 24
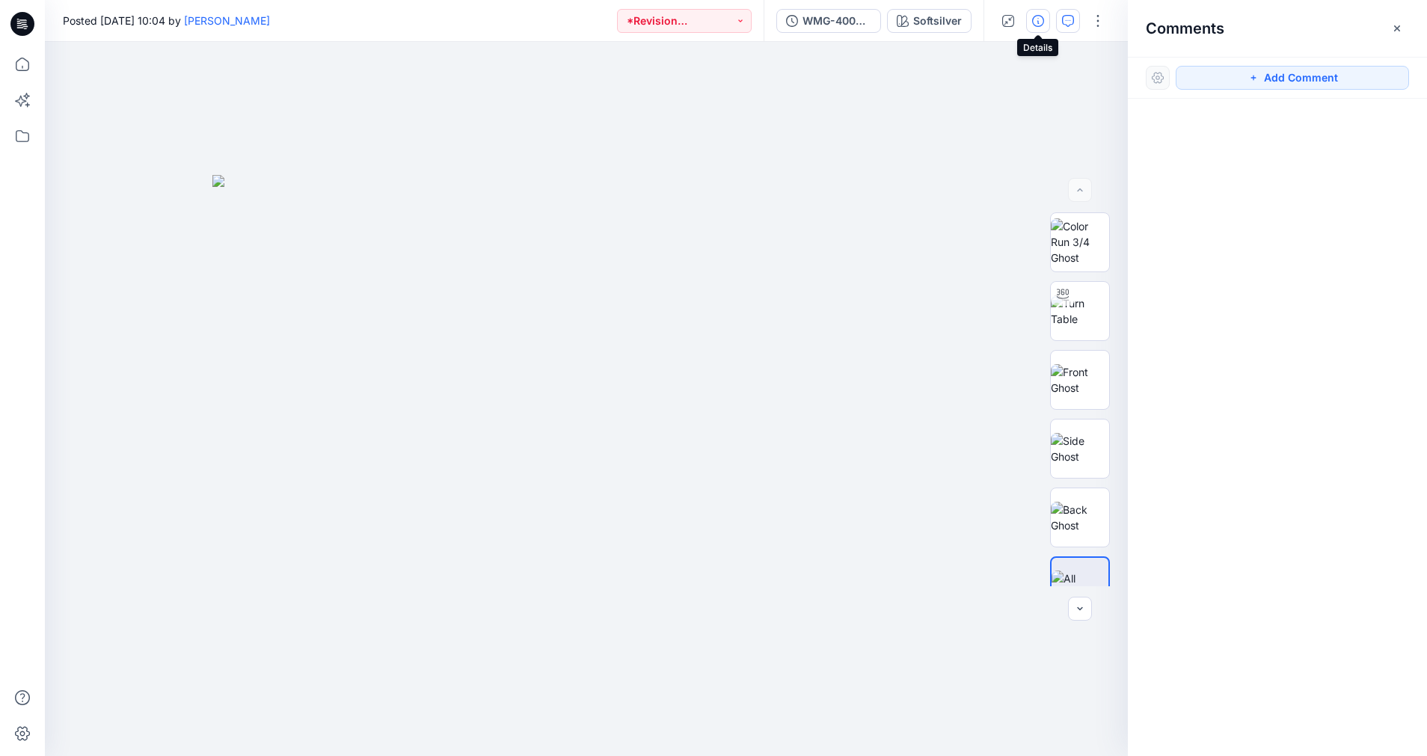
click at [1036, 13] on button "button" at bounding box center [1038, 21] width 24 height 24
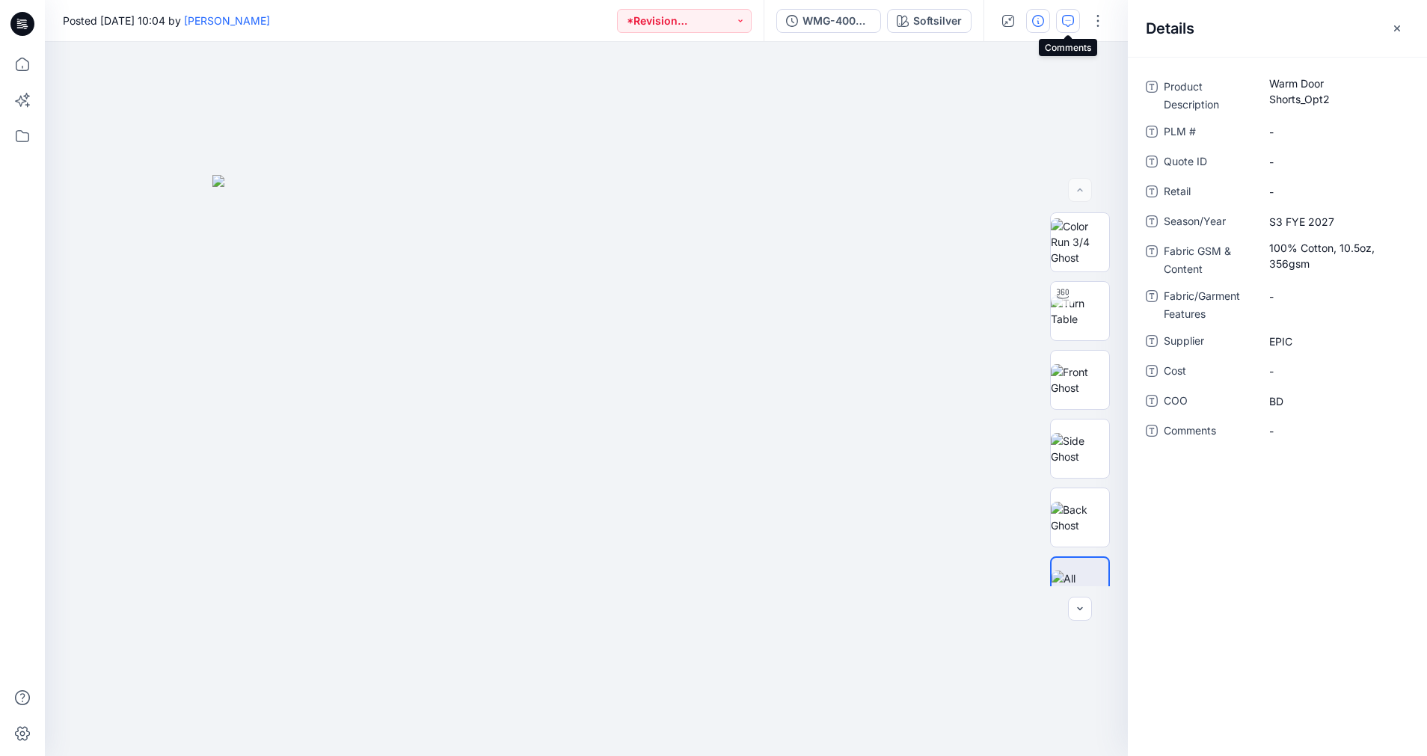
click at [1072, 20] on icon "button" at bounding box center [1068, 21] width 12 height 12
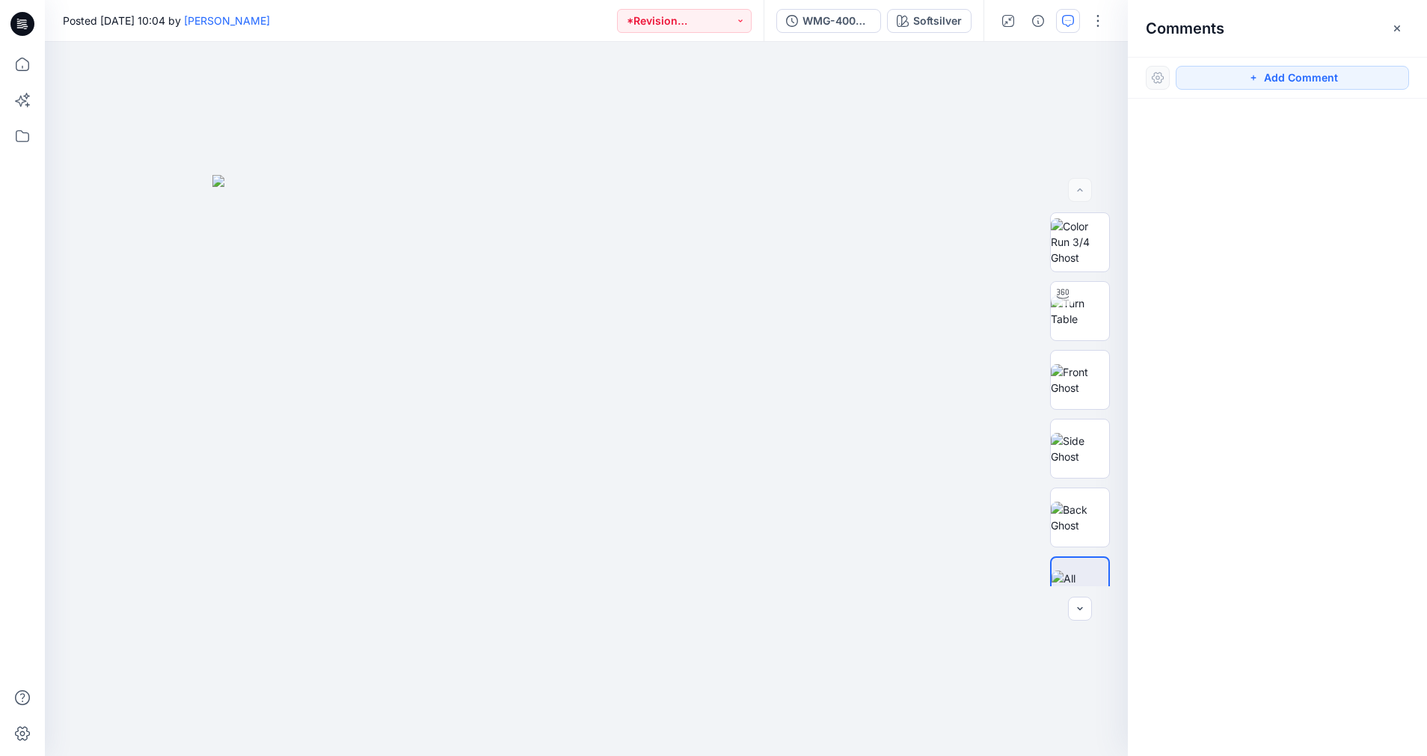
click at [1185, 21] on h2 "Comments" at bounding box center [1185, 28] width 79 height 18
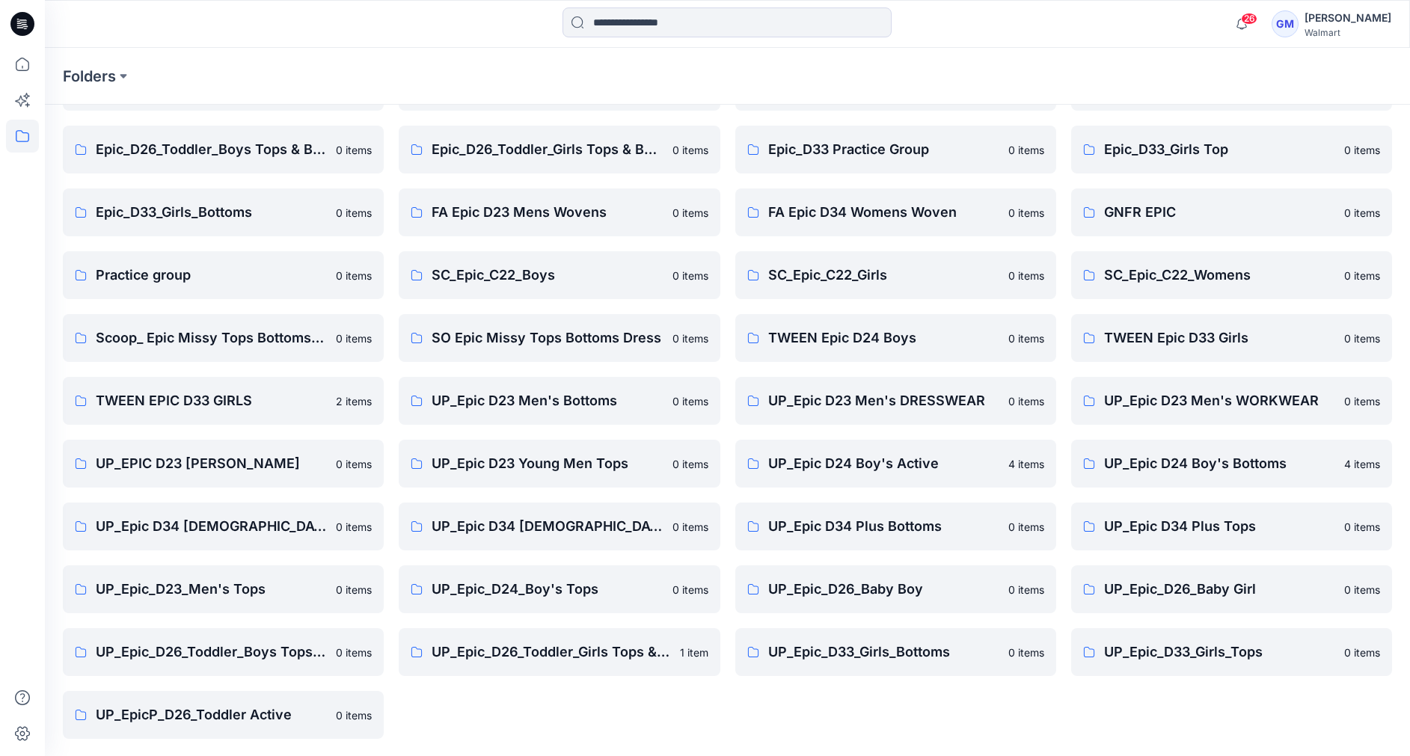
scroll to position [228, 0]
click at [859, 652] on p "UP_Epic_D33_Girls_Bottoms" at bounding box center [883, 651] width 231 height 21
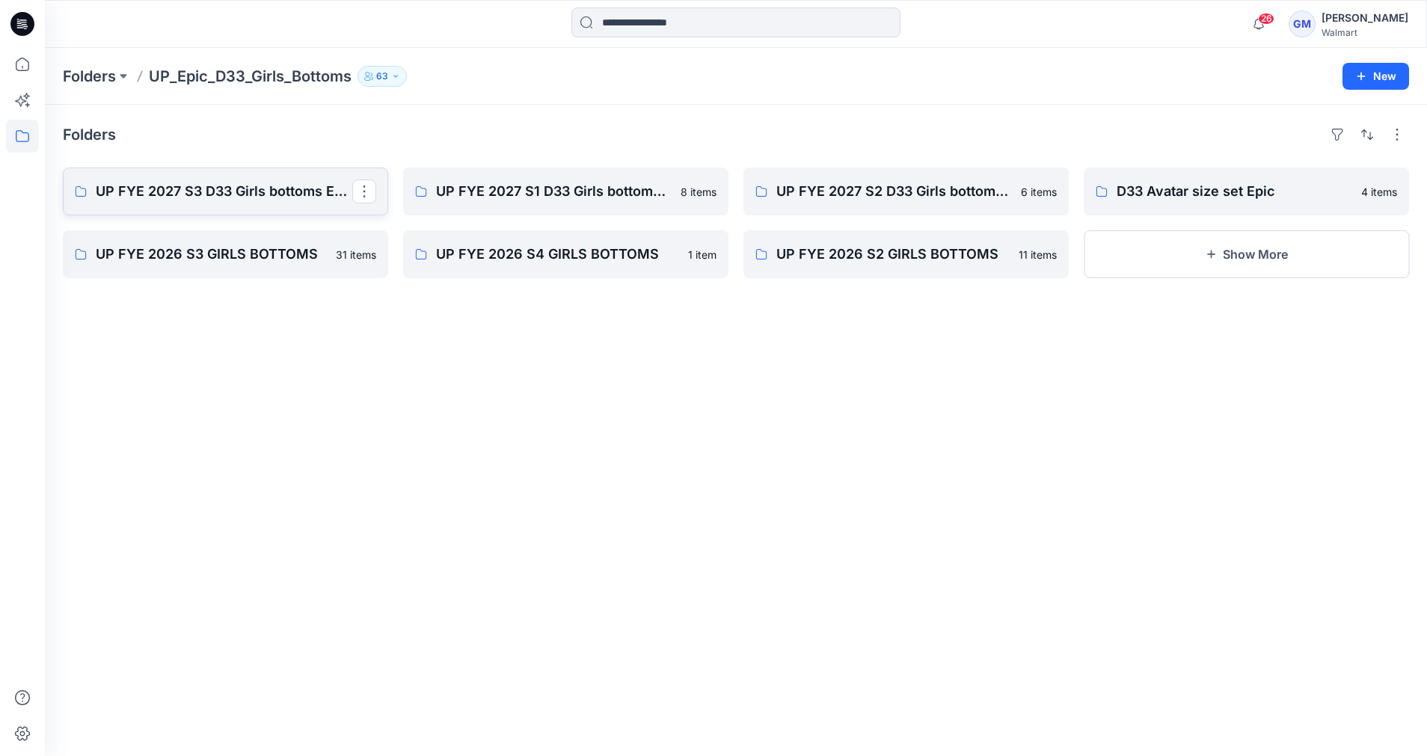
click at [243, 188] on p "UP FYE 2027 S3 D33 Girls bottoms Epic" at bounding box center [224, 191] width 257 height 21
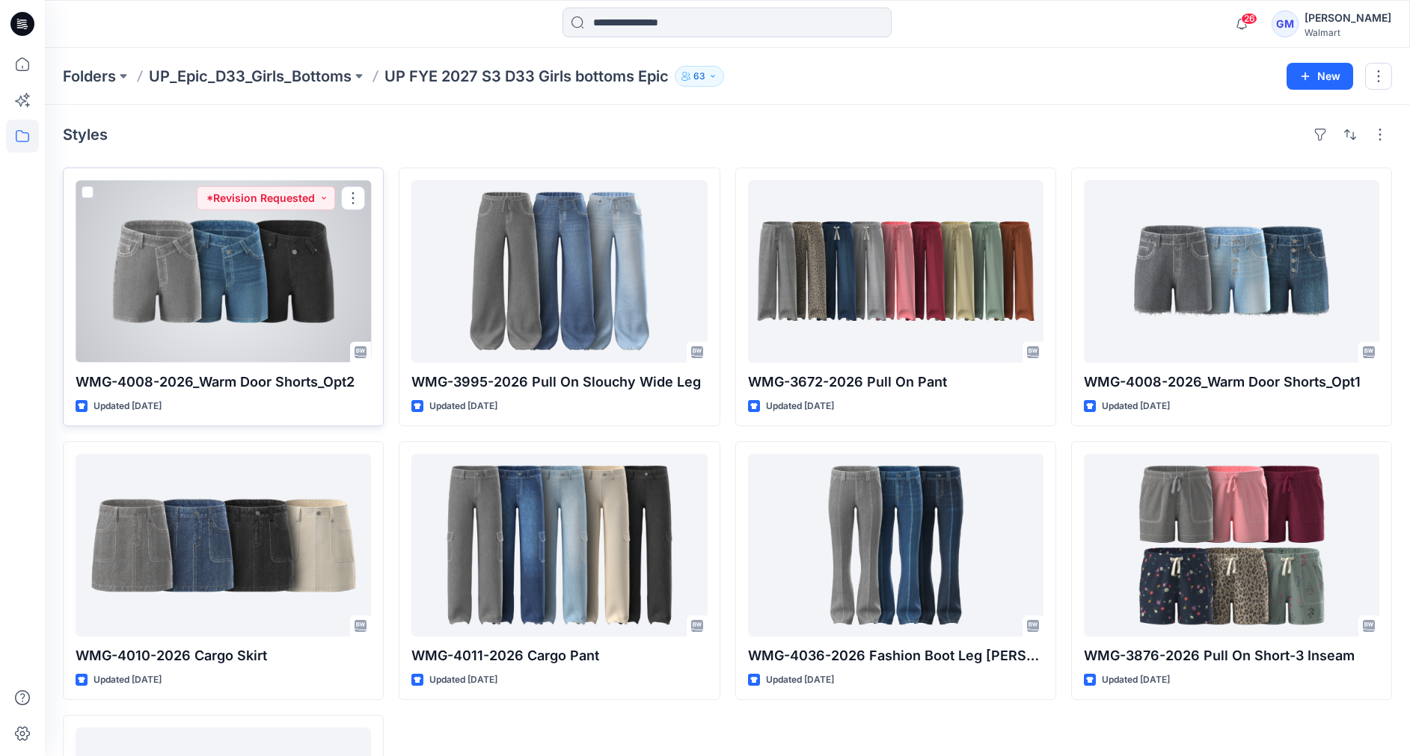
click at [267, 276] on div at bounding box center [223, 271] width 295 height 182
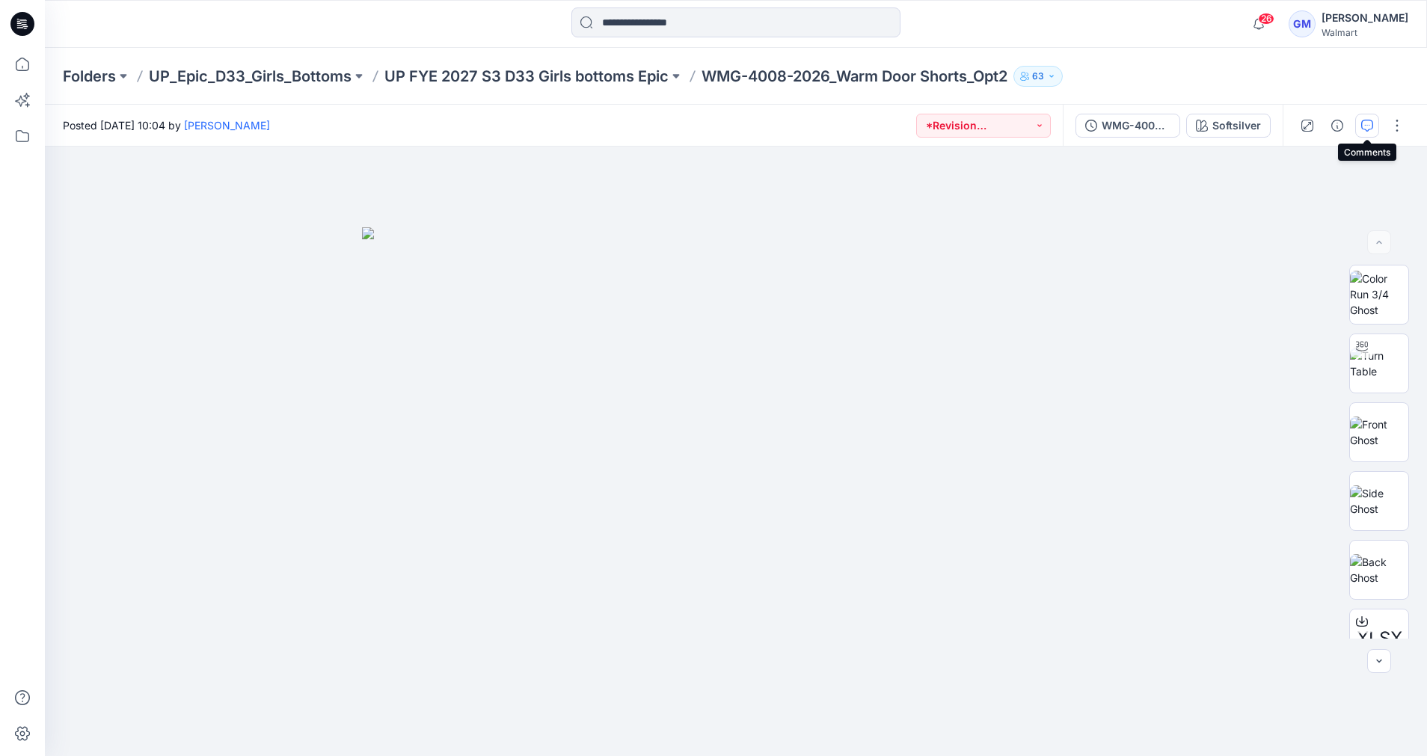
click at [1366, 127] on icon "button" at bounding box center [1367, 126] width 12 height 12
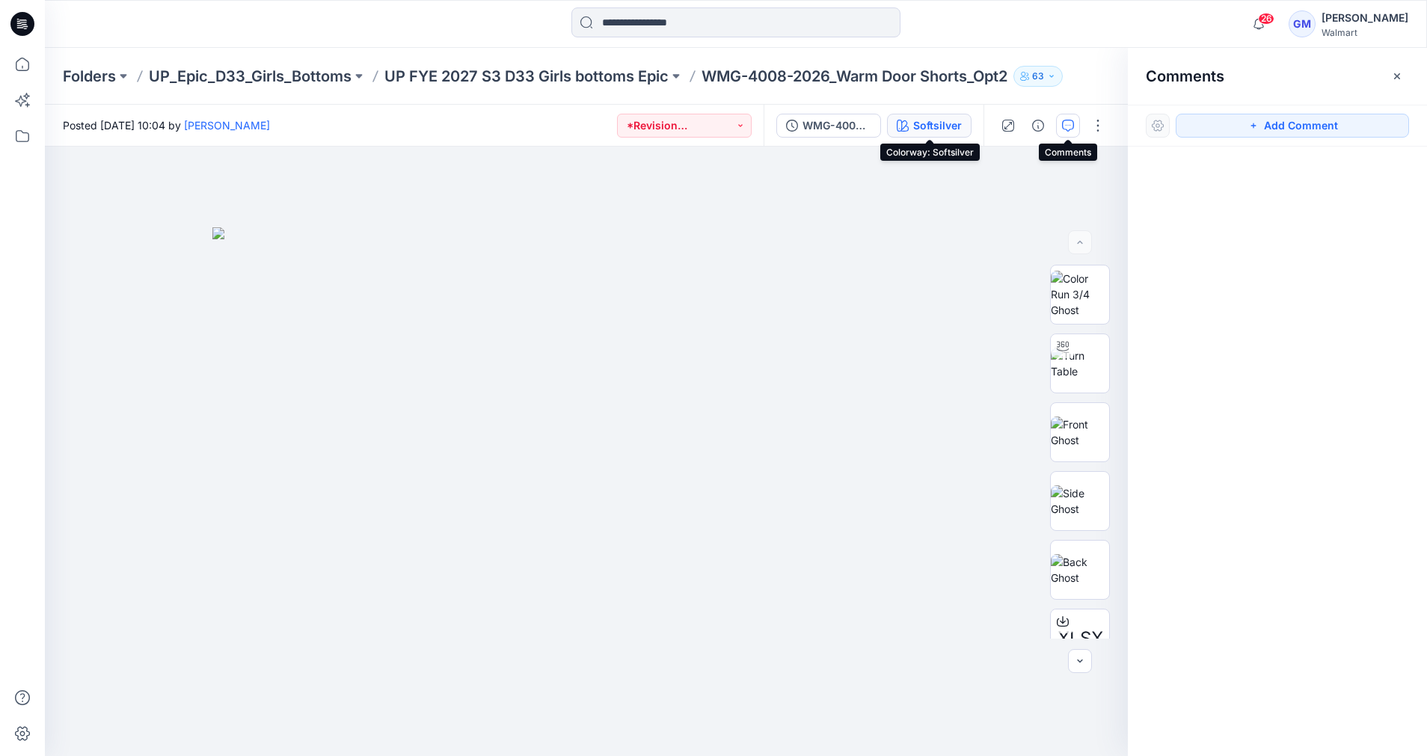
click at [939, 126] on div "Softsilver" at bounding box center [937, 125] width 49 height 16
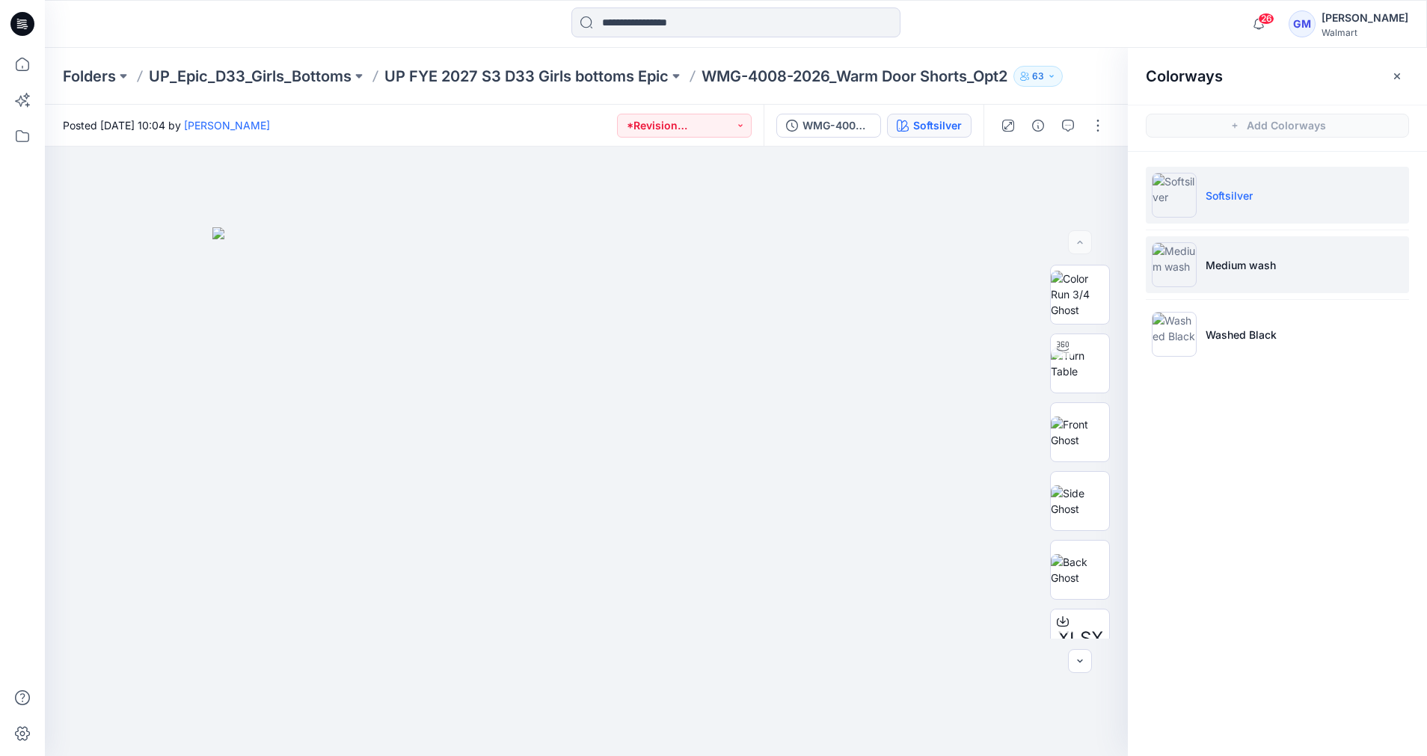
click at [1224, 263] on p "Medium wash" at bounding box center [1241, 265] width 70 height 16
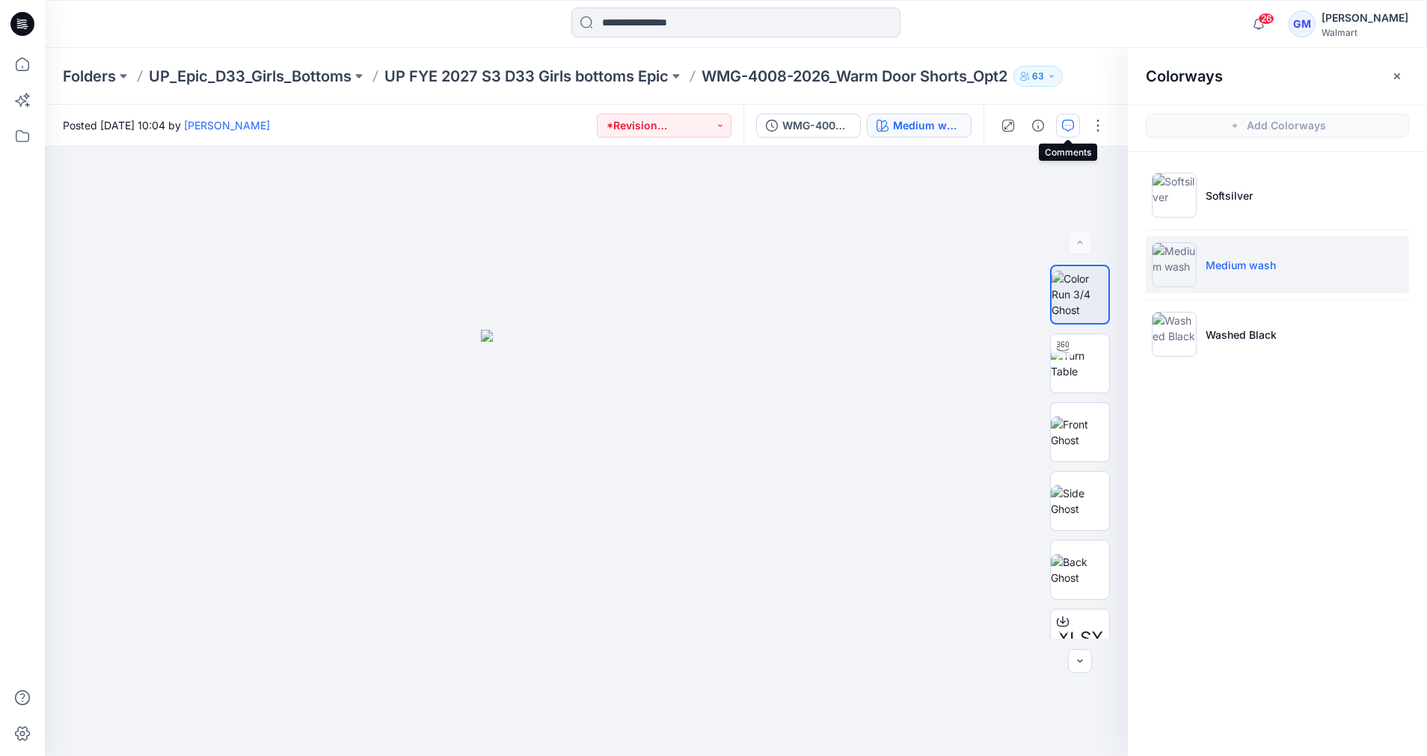
click at [1065, 125] on icon "button" at bounding box center [1068, 126] width 12 height 12
